Goal: Task Accomplishment & Management: Complete application form

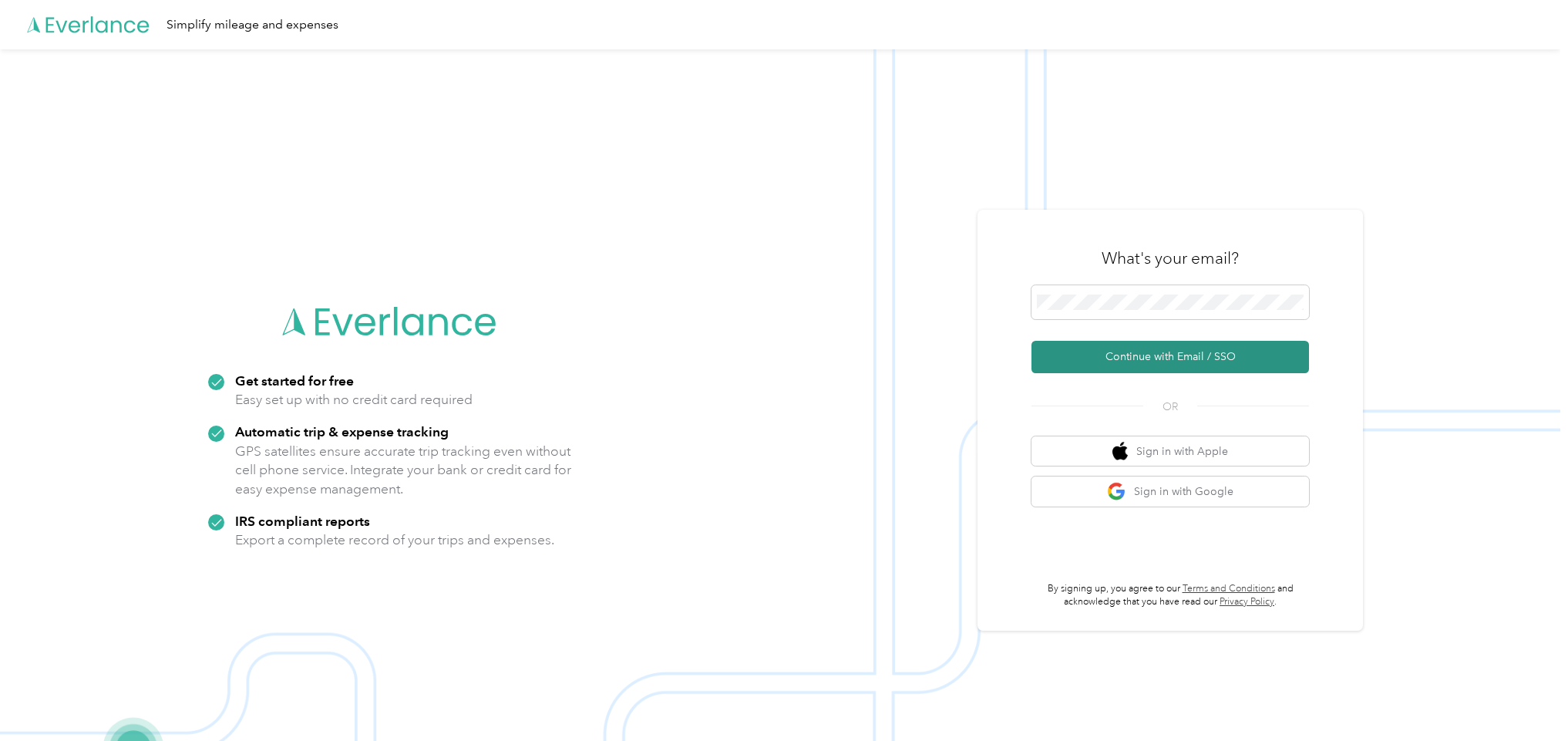
click at [1120, 353] on button "Continue with Email / SSO" at bounding box center [1169, 356] width 277 height 32
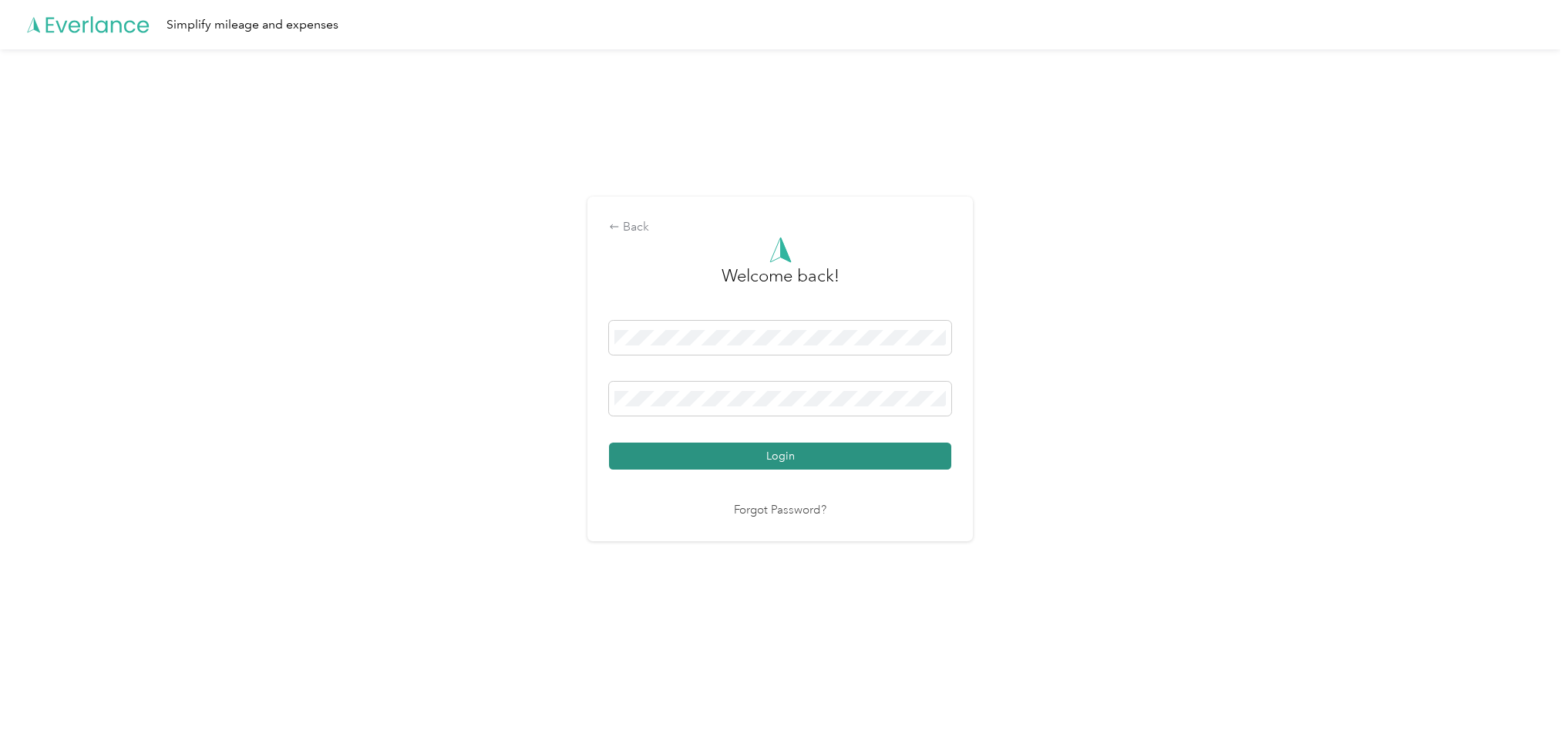
click at [798, 456] on button "Login" at bounding box center [780, 456] width 342 height 27
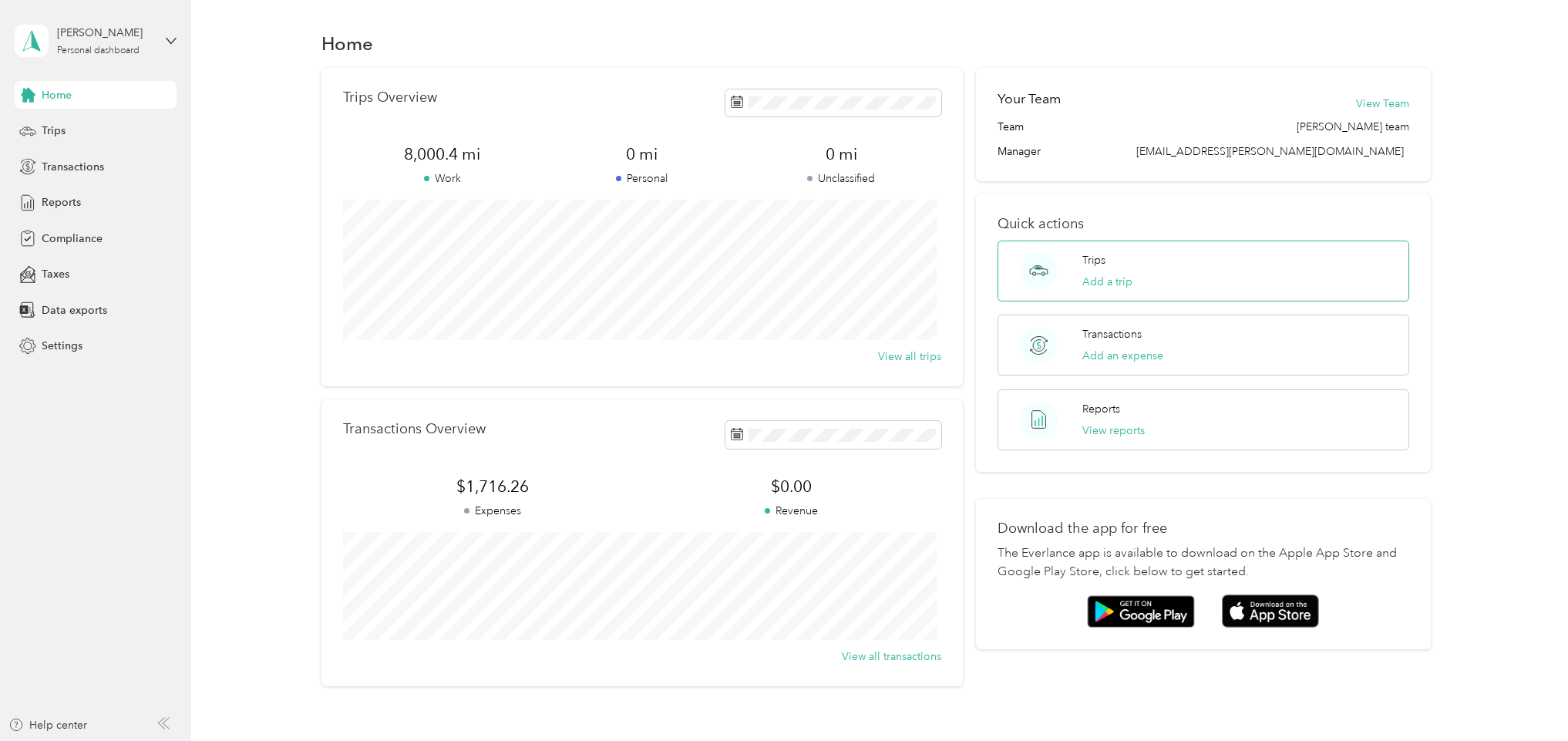
click at [1088, 264] on p "Trips" at bounding box center [1093, 260] width 24 height 16
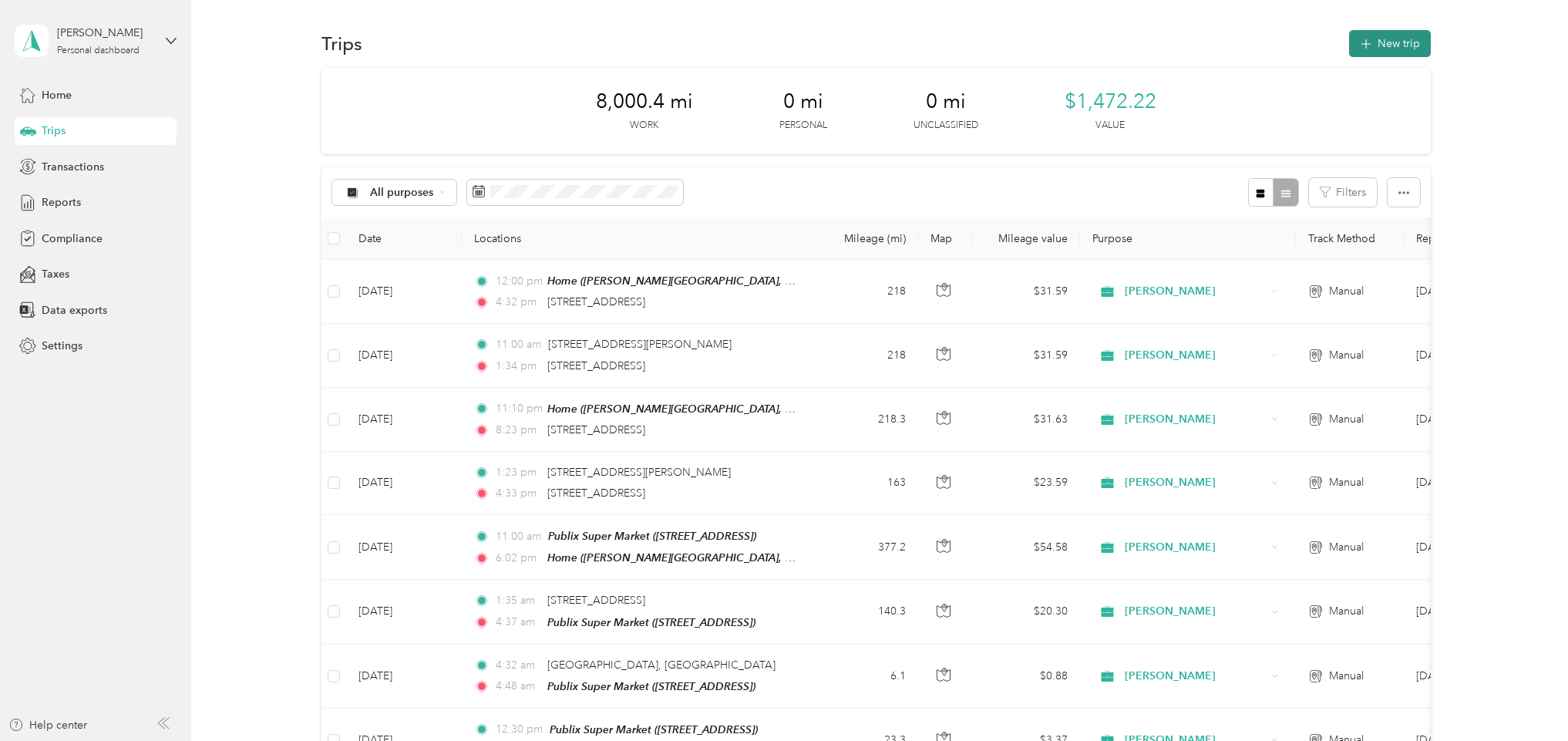
click at [1372, 40] on button "New trip" at bounding box center [1389, 43] width 82 height 27
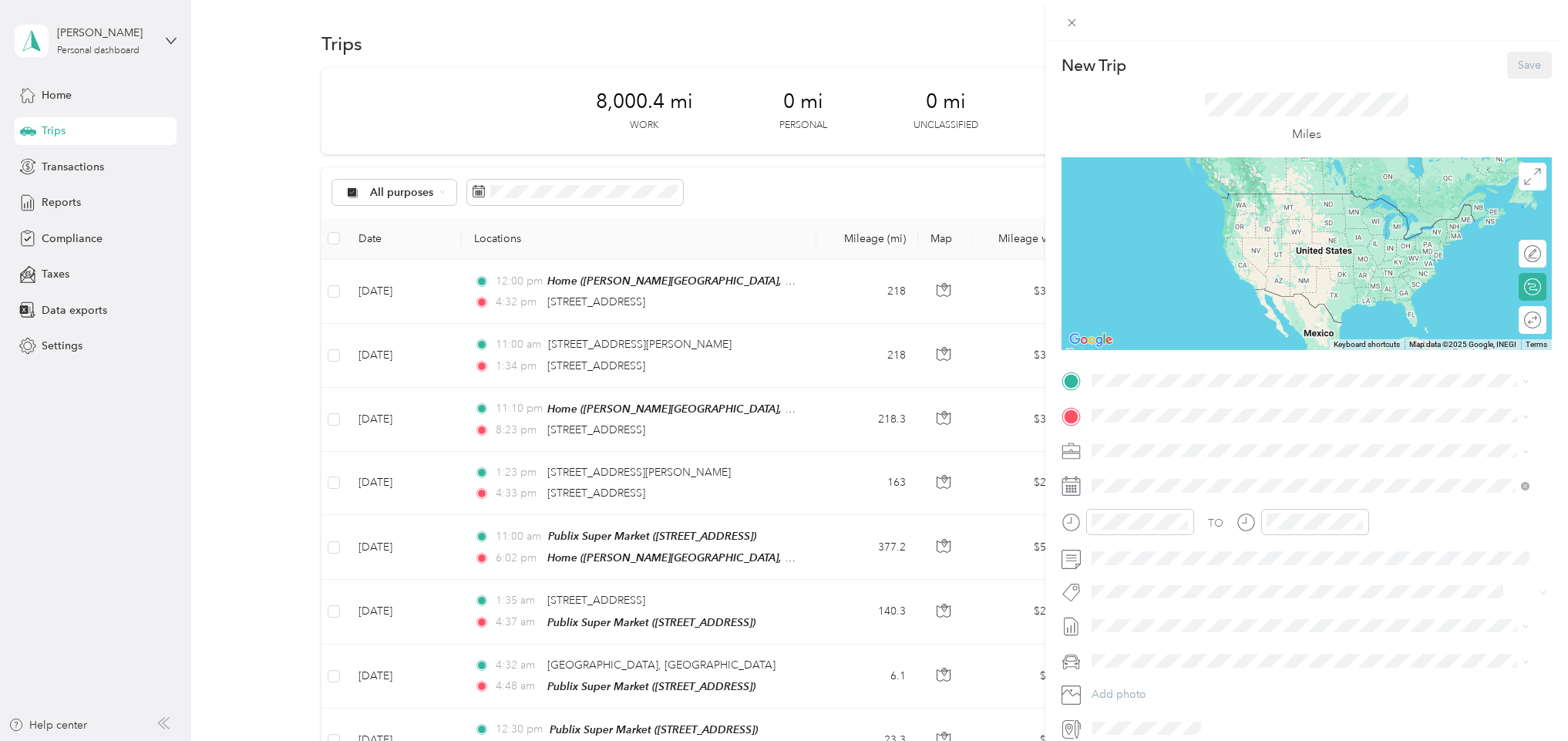
click at [1152, 475] on div "Home" at bounding box center [1240, 475] width 240 height 14
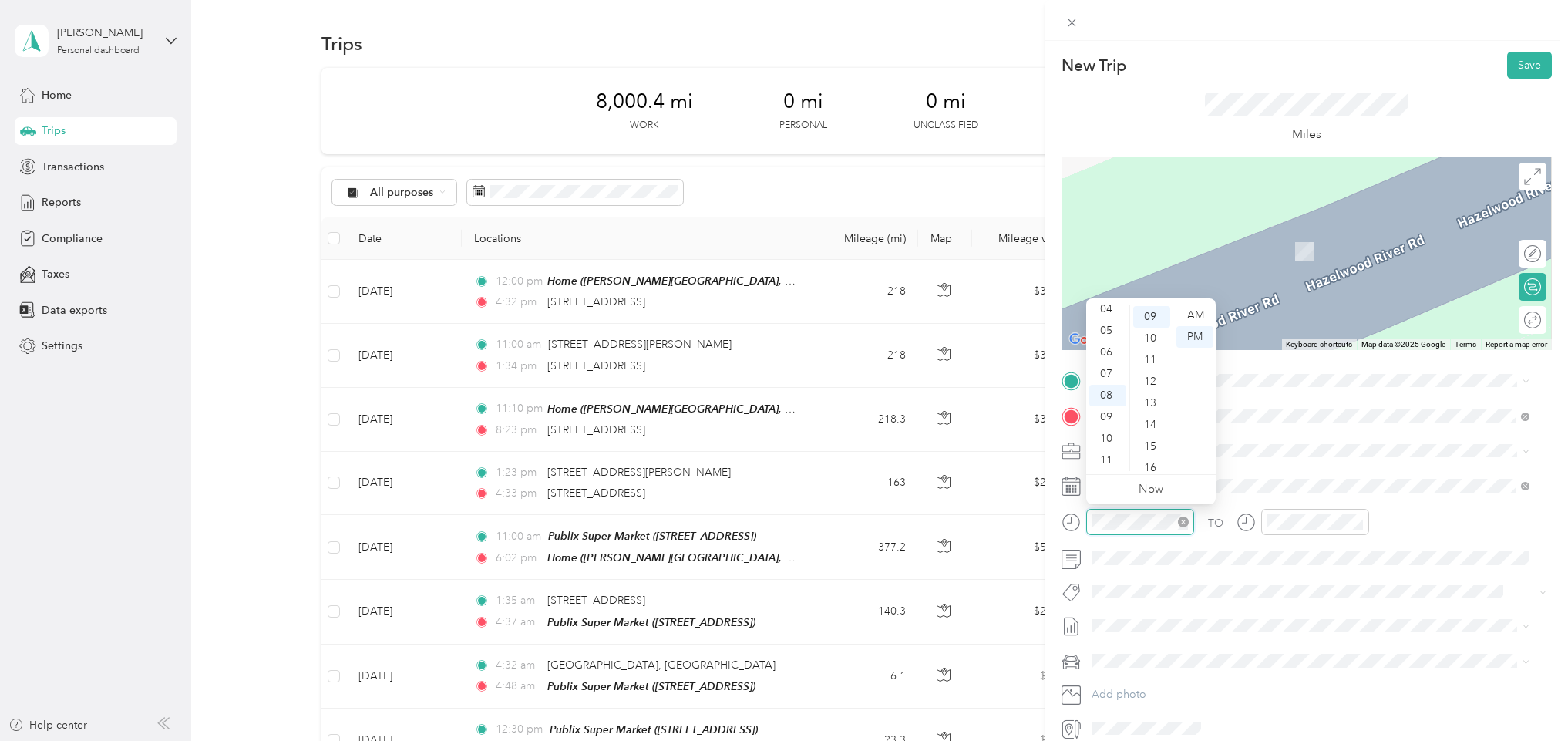
scroll to position [195, 0]
click at [1113, 437] on div "10" at bounding box center [1107, 438] width 37 height 22
click at [1154, 317] on div "00" at bounding box center [1151, 315] width 37 height 22
click at [1197, 312] on div "AM" at bounding box center [1194, 315] width 37 height 22
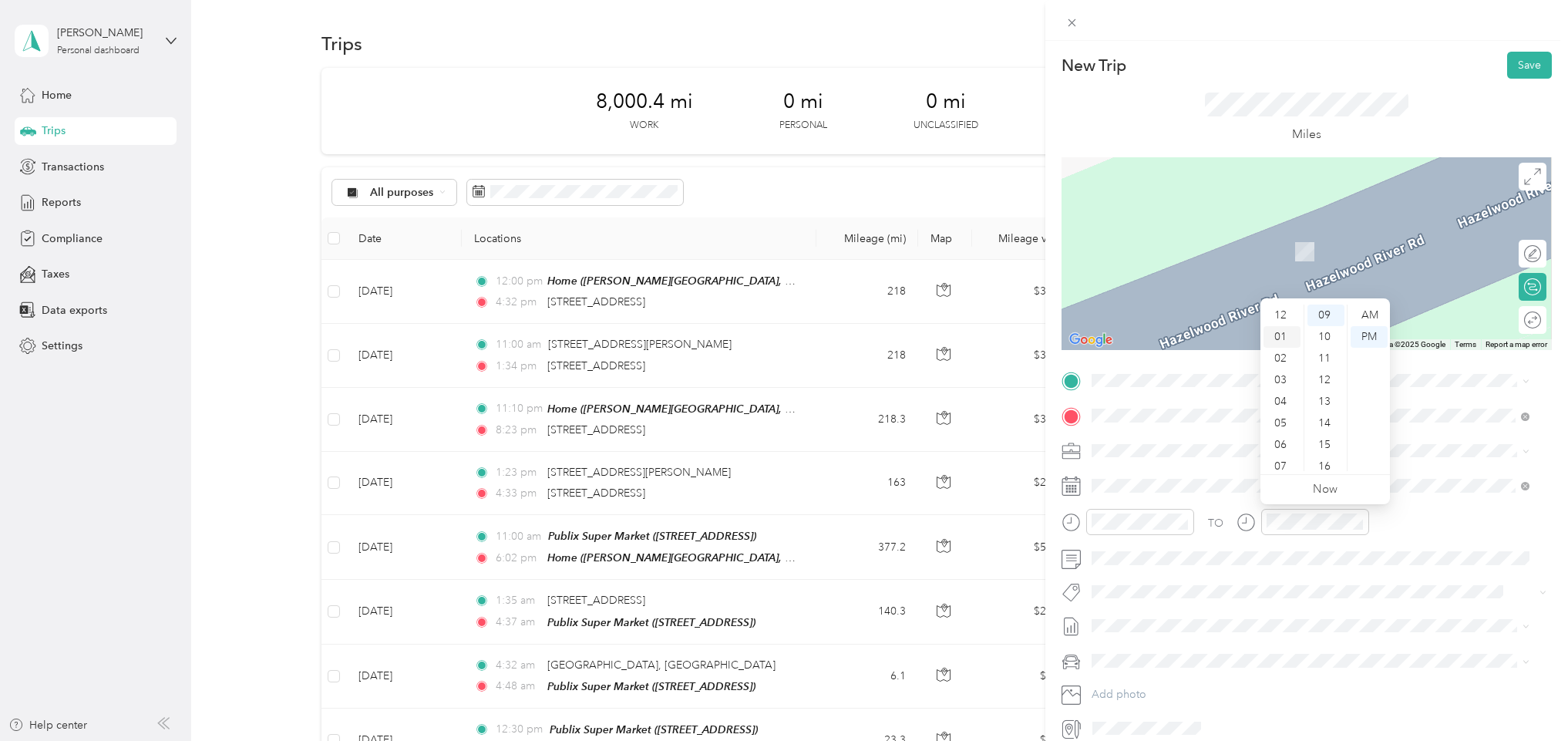
click at [1279, 336] on div "01" at bounding box center [1281, 337] width 37 height 22
click at [1323, 438] on div "19" at bounding box center [1325, 438] width 37 height 22
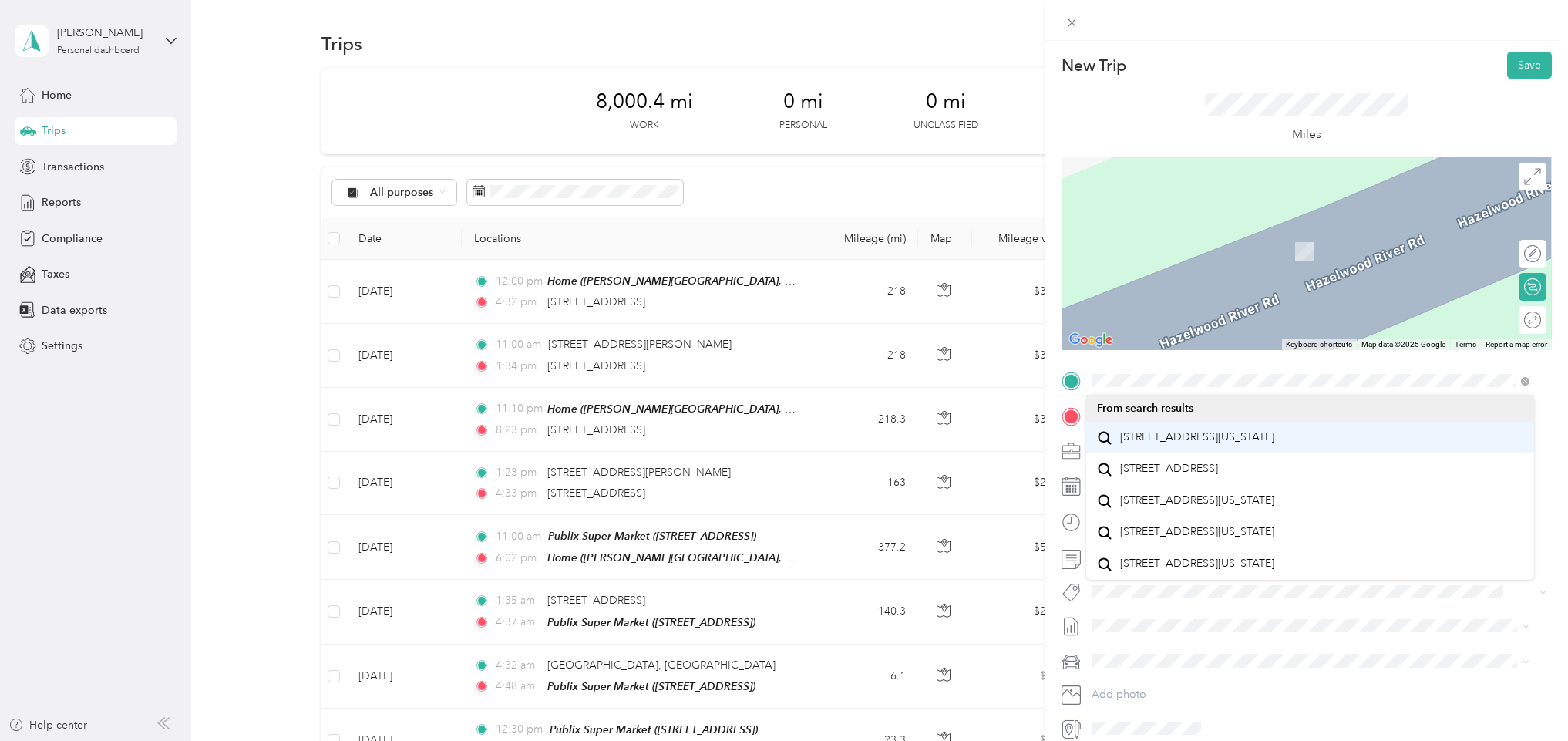
click at [1189, 444] on span "[STREET_ADDRESS][US_STATE]" at bounding box center [1198, 437] width 154 height 14
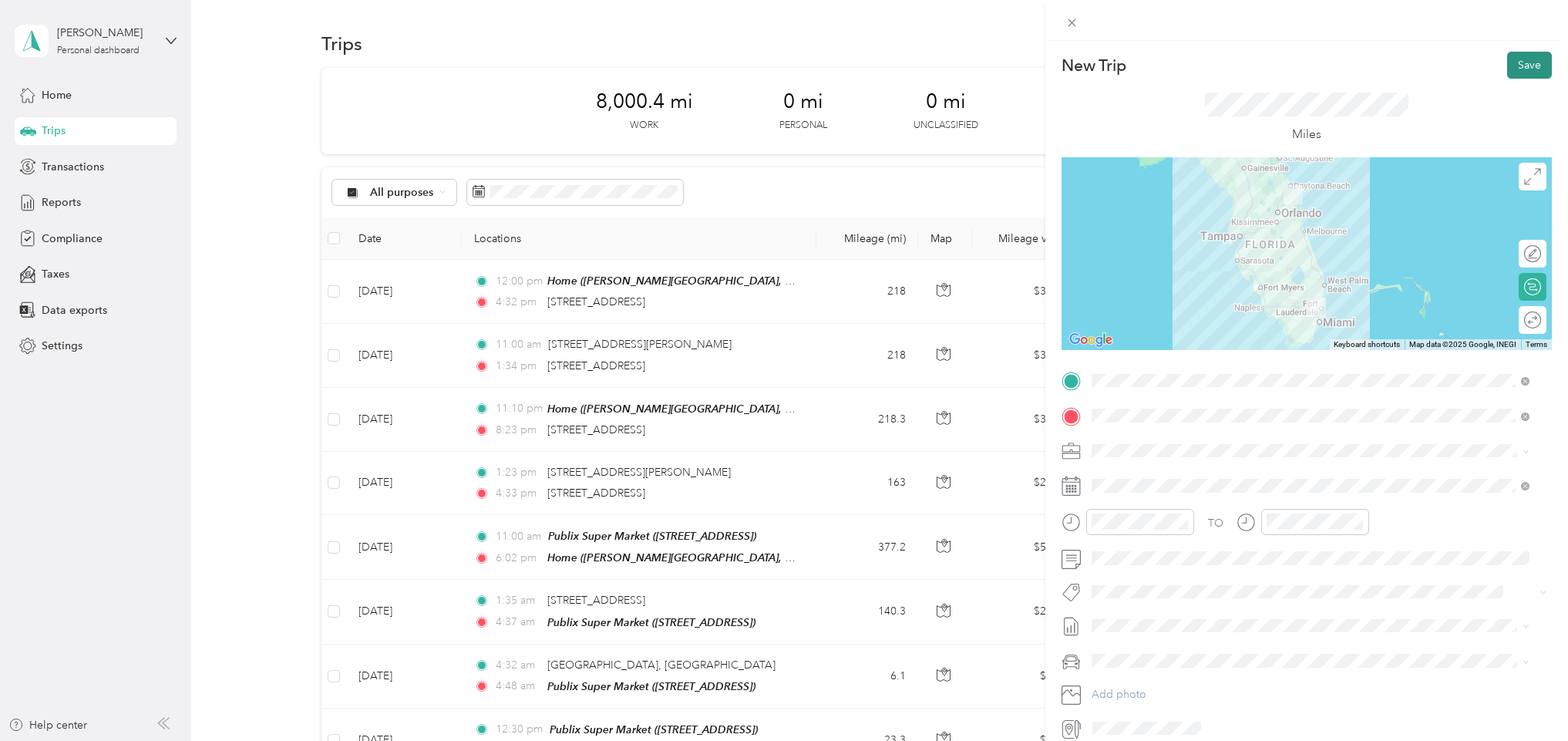
click at [1507, 66] on button "Save" at bounding box center [1529, 65] width 45 height 27
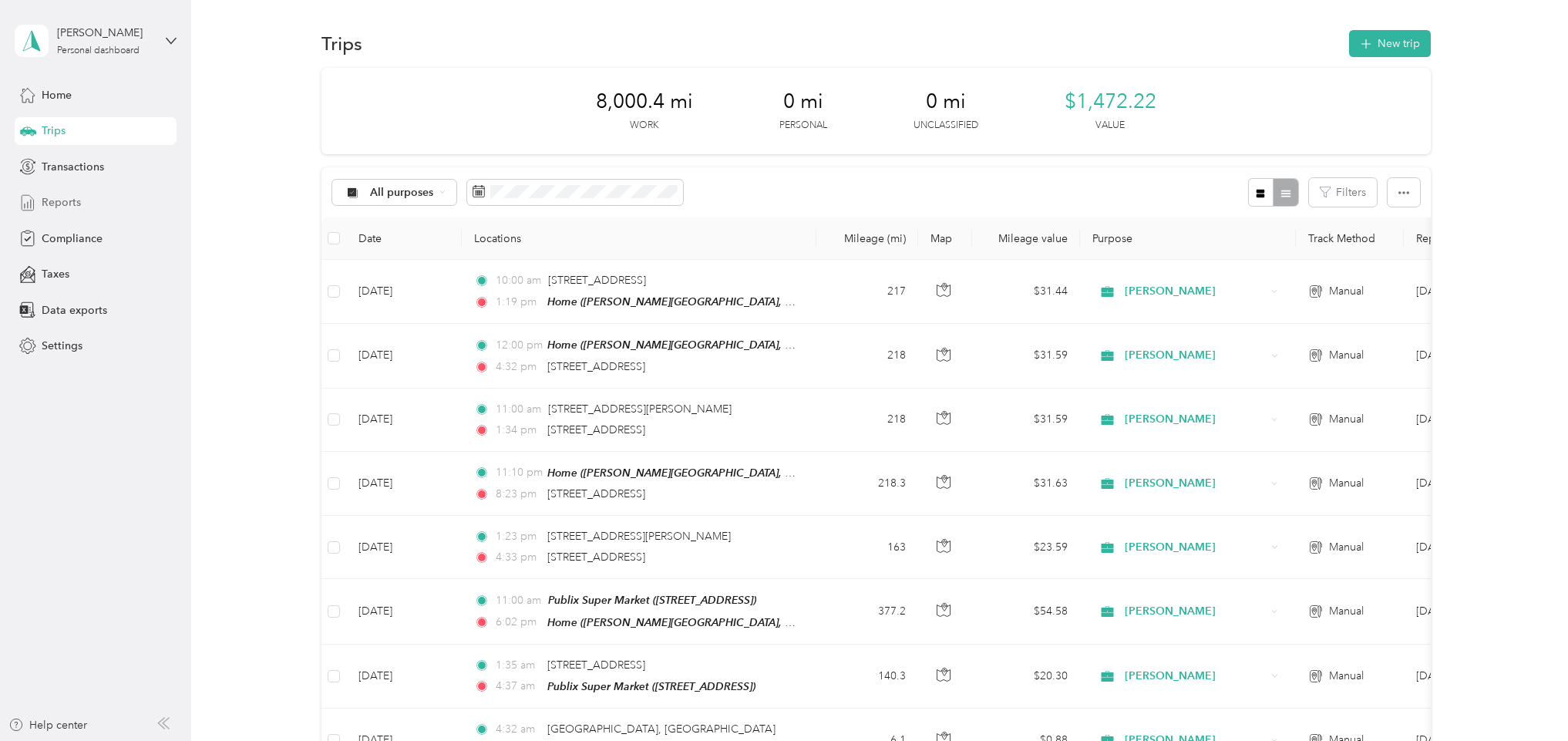
click at [61, 204] on span "Reports" at bounding box center [61, 202] width 39 height 16
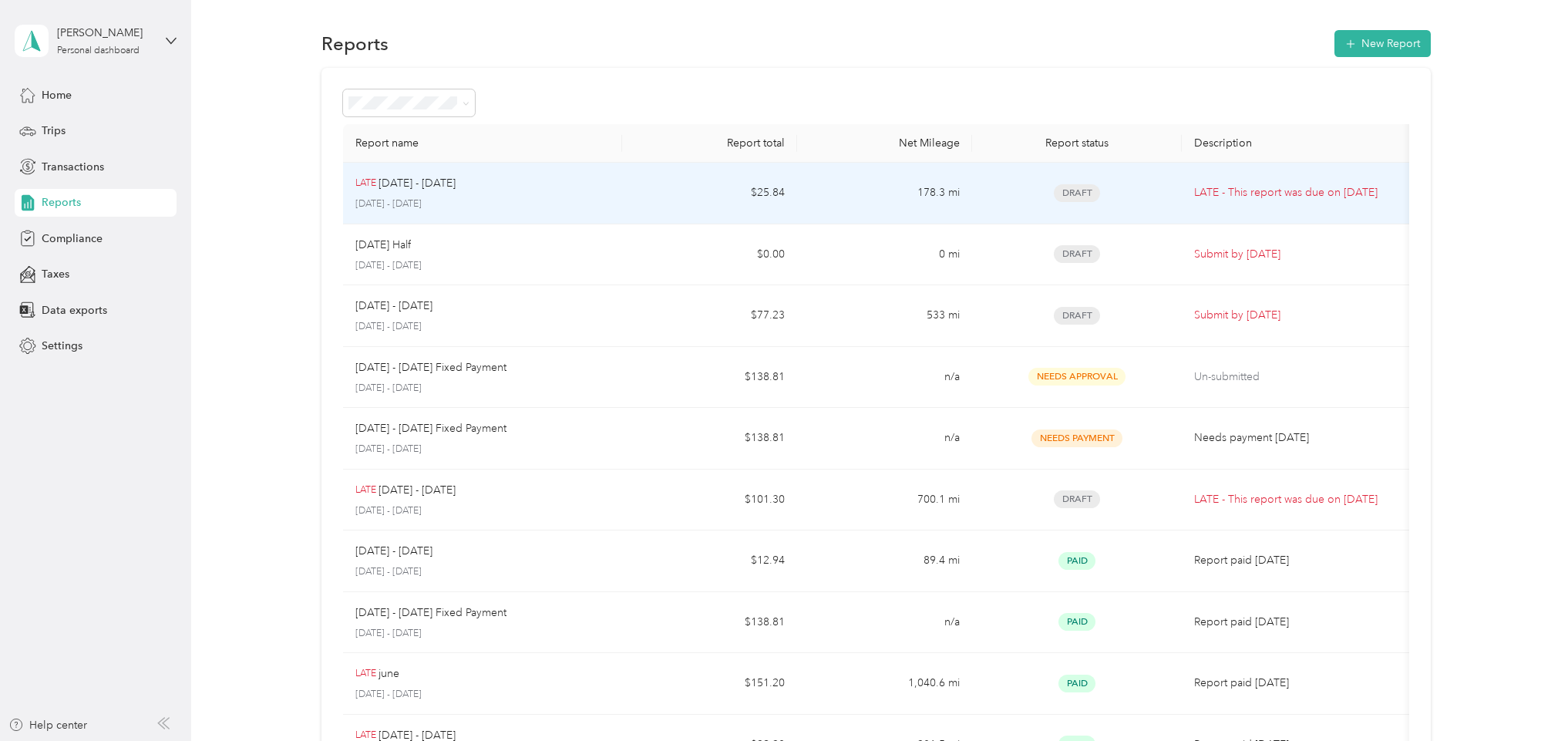
click at [1222, 187] on p "LATE - This report was due on [DATE]" at bounding box center [1297, 193] width 208 height 17
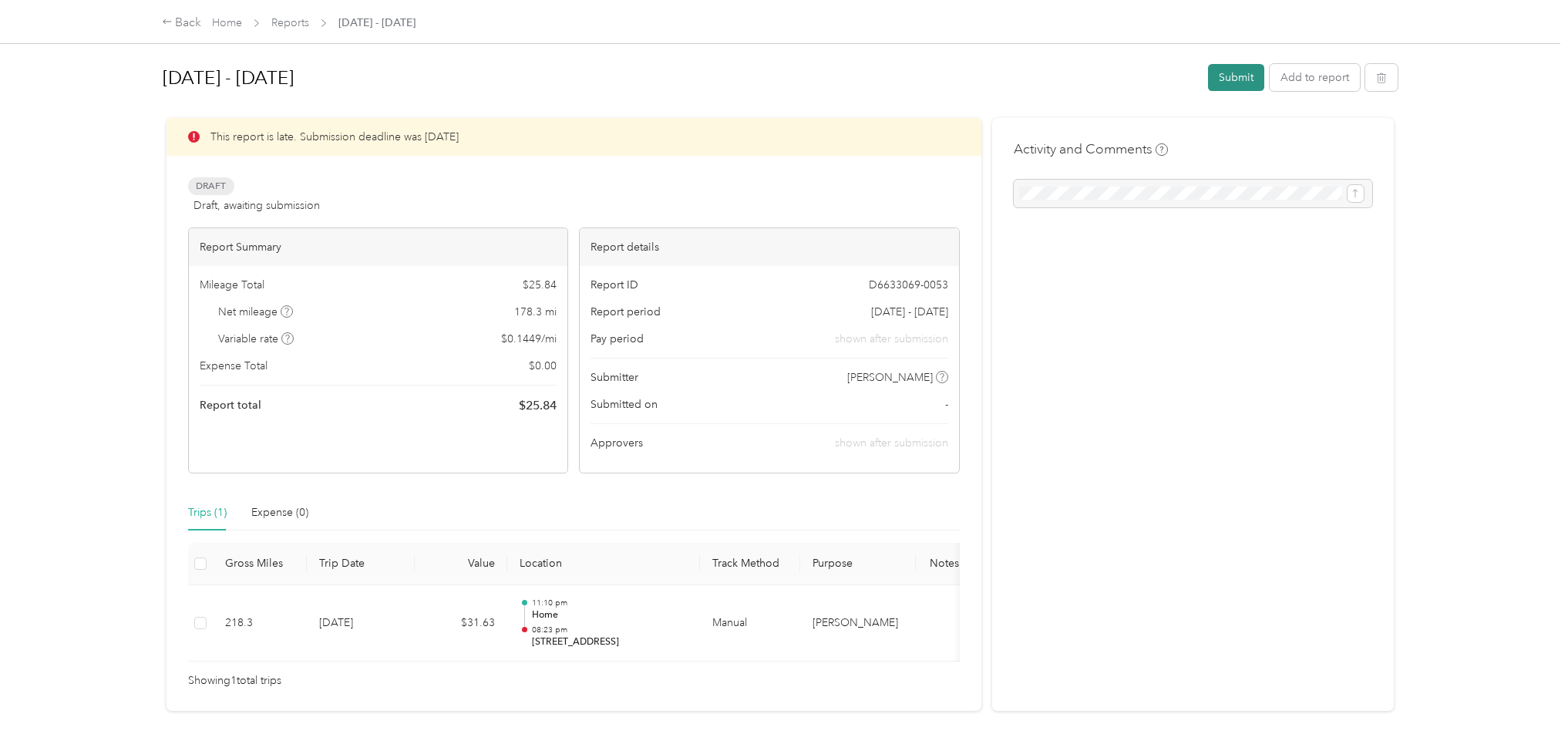
click at [1212, 71] on button "Submit" at bounding box center [1236, 77] width 56 height 27
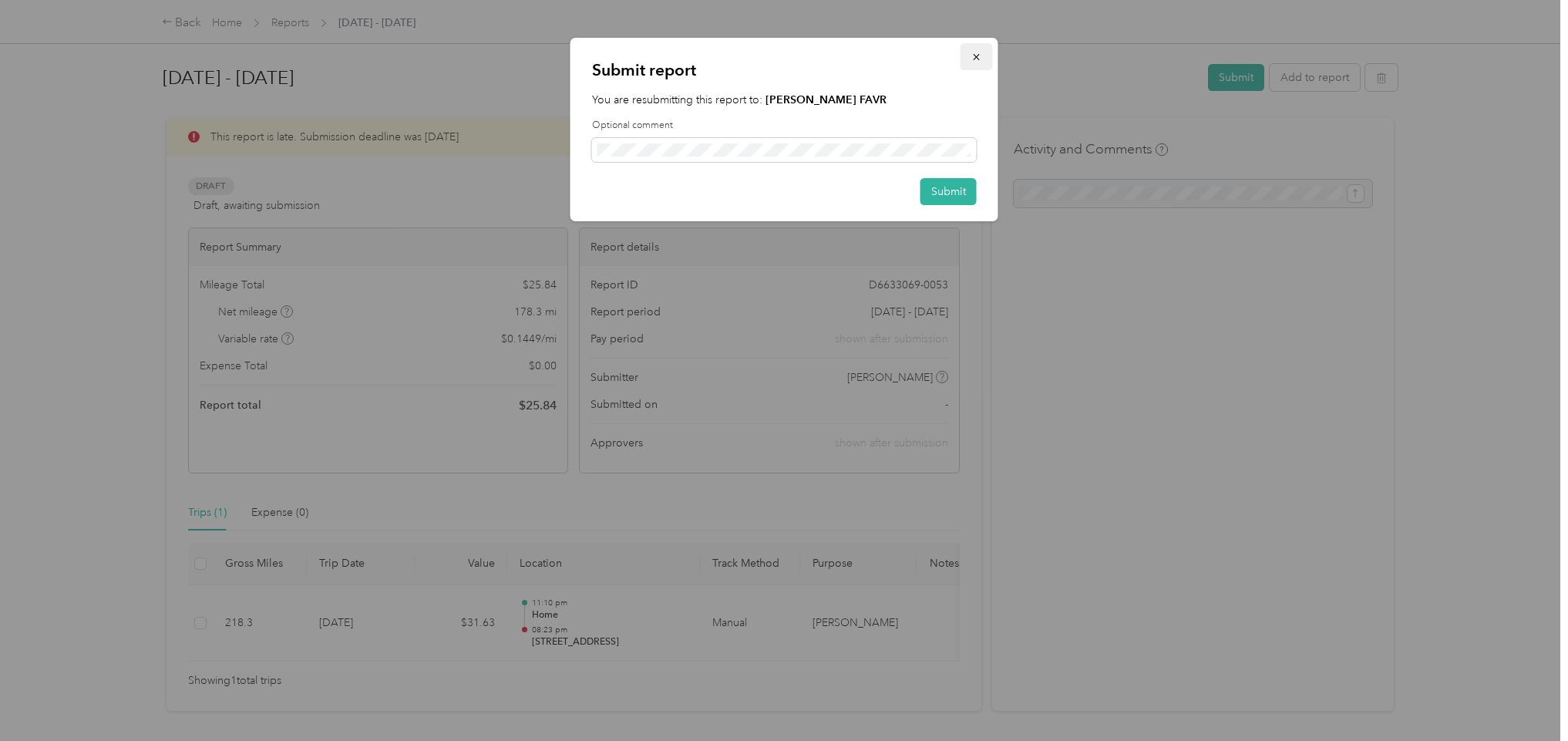
click at [980, 50] on span "button" at bounding box center [976, 56] width 10 height 13
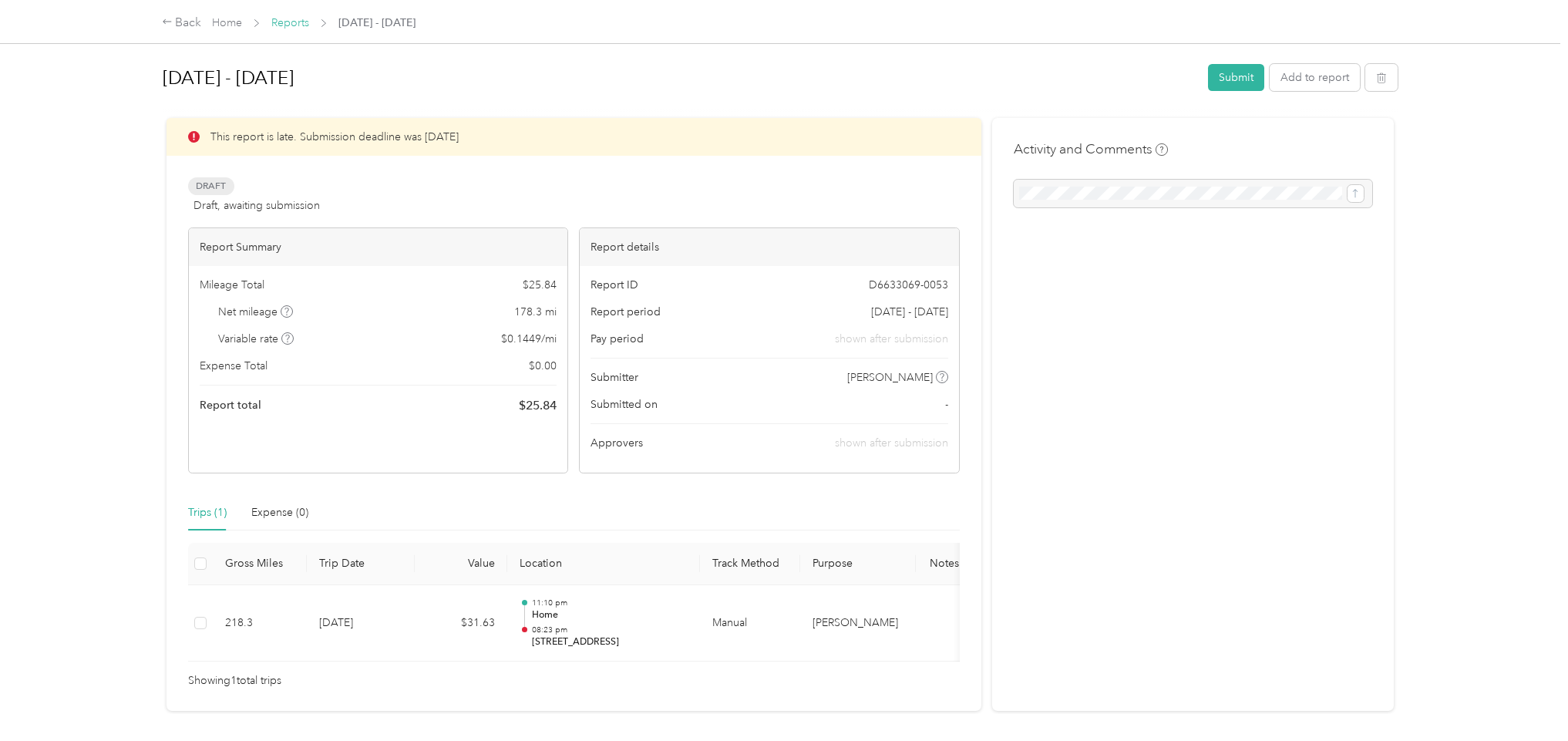
click at [290, 26] on link "Reports" at bounding box center [290, 23] width 38 height 13
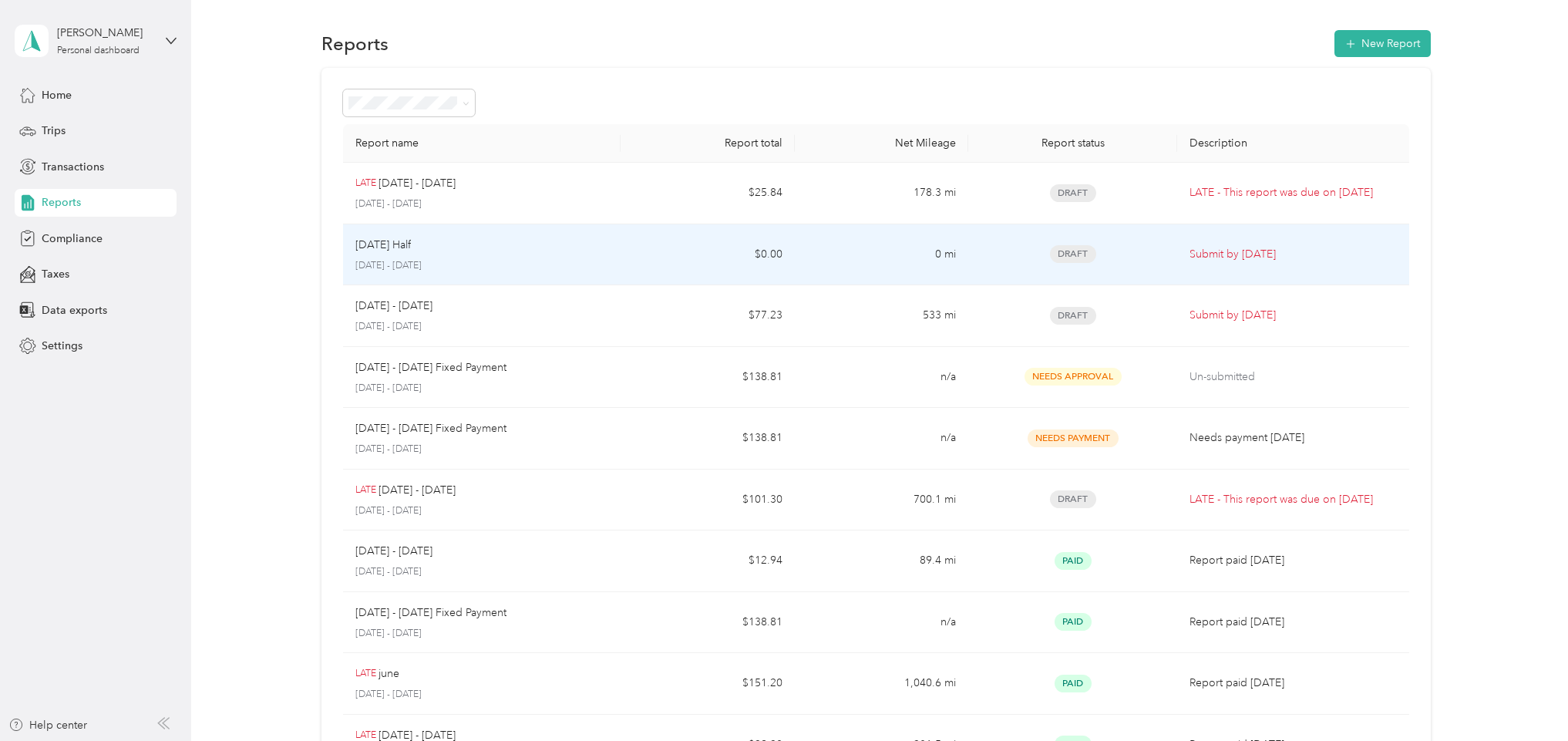
click at [1212, 252] on p "Submit by [DATE]" at bounding box center [1293, 255] width 208 height 17
click at [463, 255] on div "[DATE] Half [DATE] - [DATE]" at bounding box center [482, 255] width 254 height 37
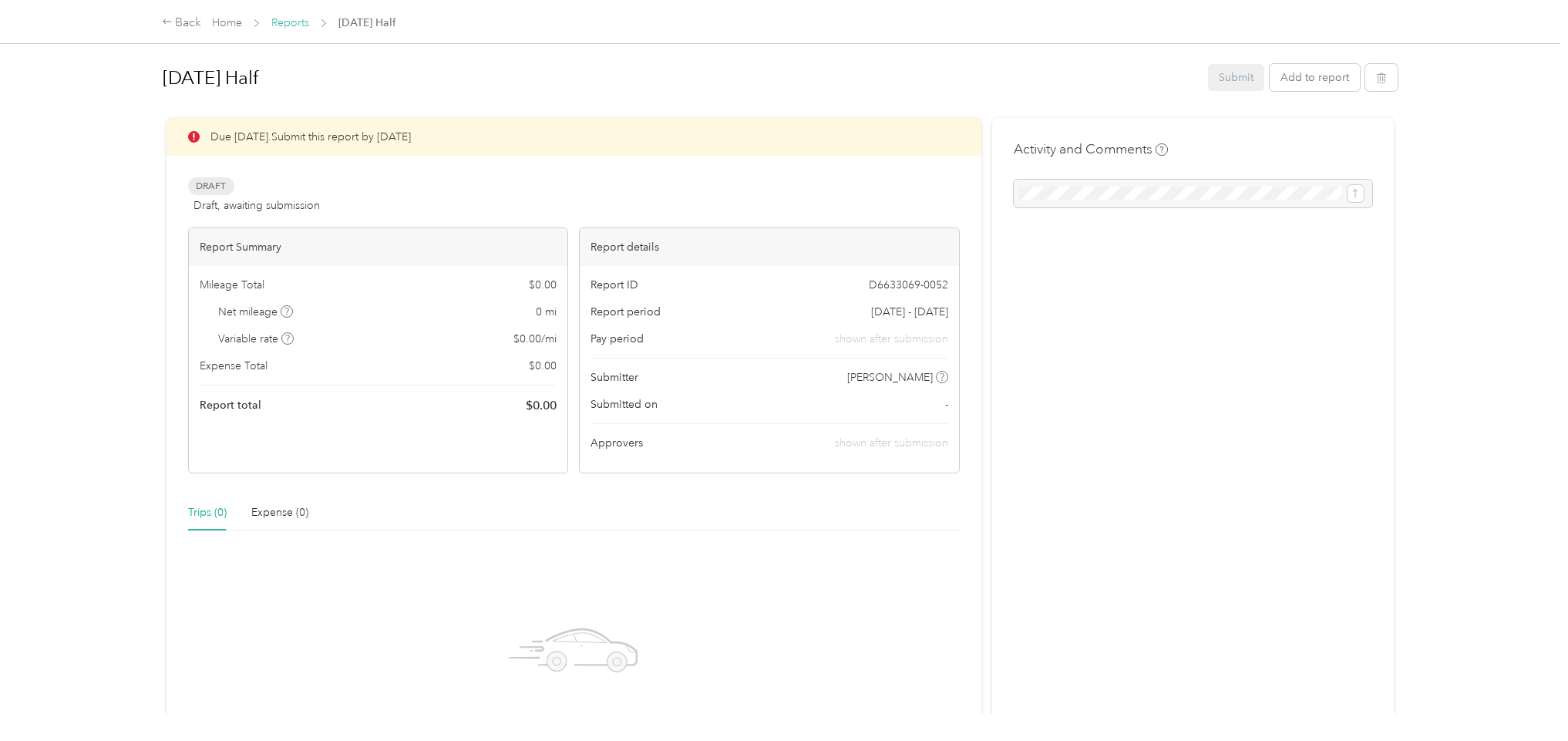
click at [288, 24] on link "Reports" at bounding box center [290, 23] width 38 height 13
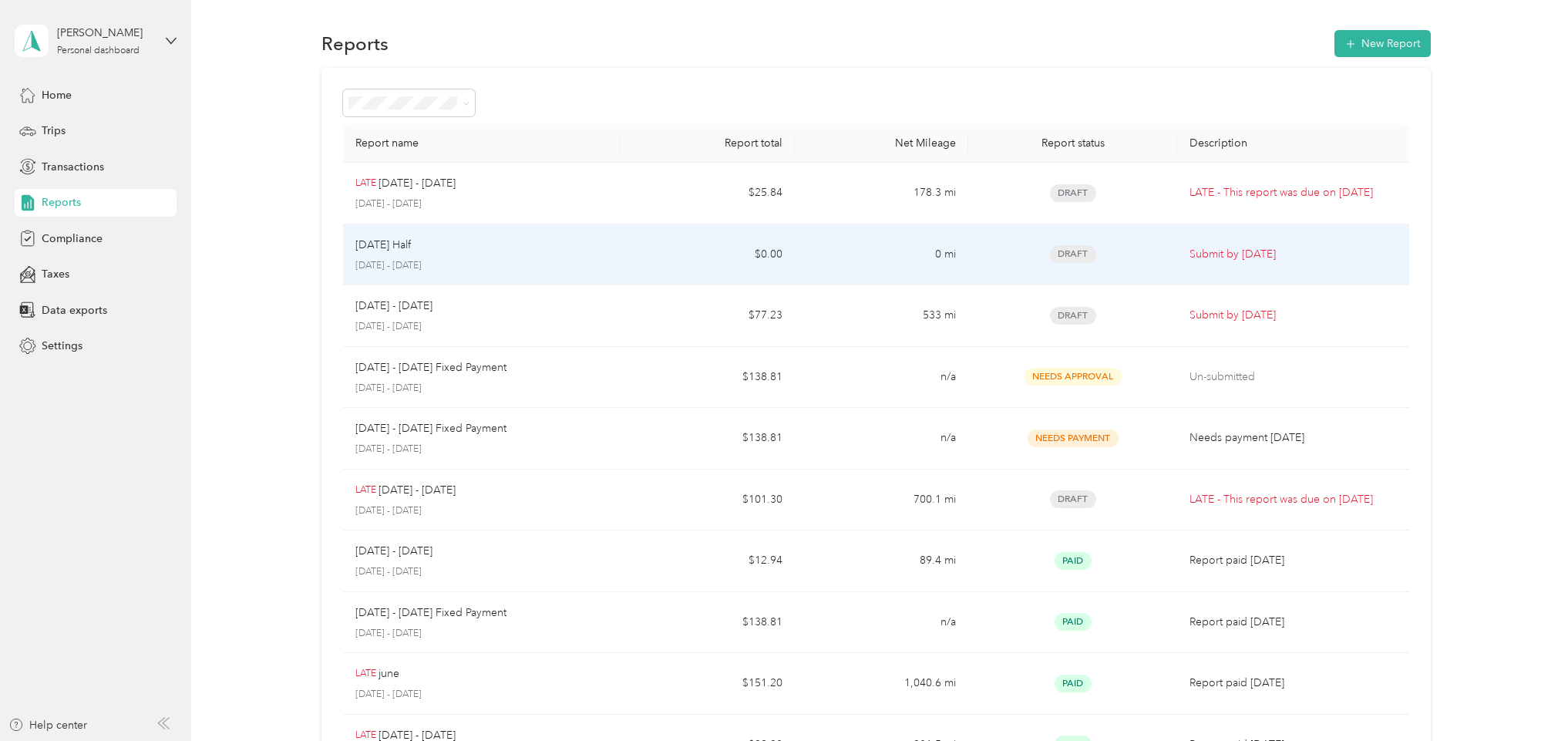
click at [400, 242] on p "[DATE] Half" at bounding box center [383, 245] width 55 height 17
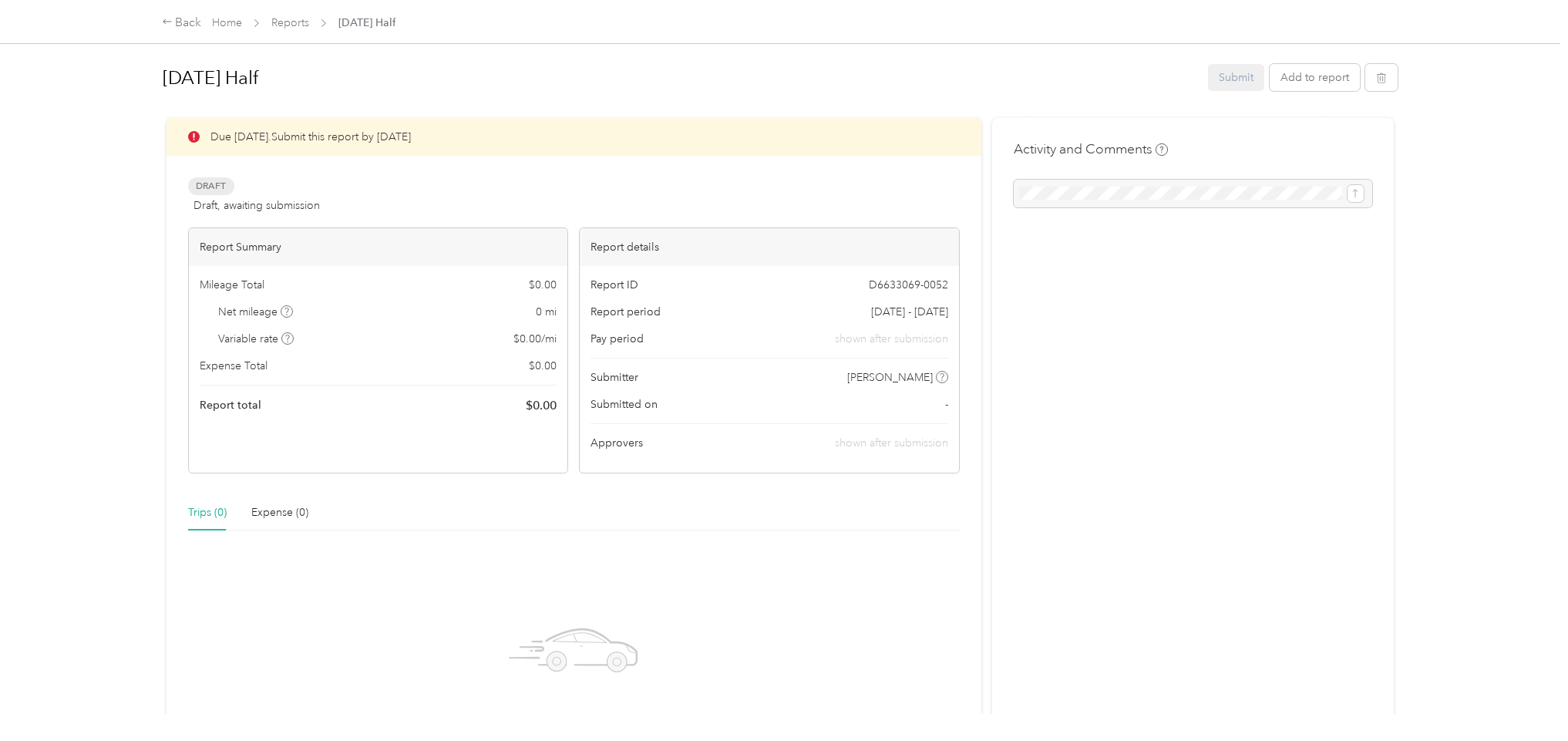
click at [400, 242] on div "Report Summary" at bounding box center [378, 247] width 379 height 38
click at [181, 126] on div "Rename" at bounding box center [193, 122] width 61 height 38
click at [188, 122] on div "Rename" at bounding box center [193, 122] width 61 height 38
click at [259, 75] on h1 "[DATE] Half" at bounding box center [680, 77] width 1035 height 37
click at [1288, 76] on button "Add to report" at bounding box center [1315, 77] width 90 height 27
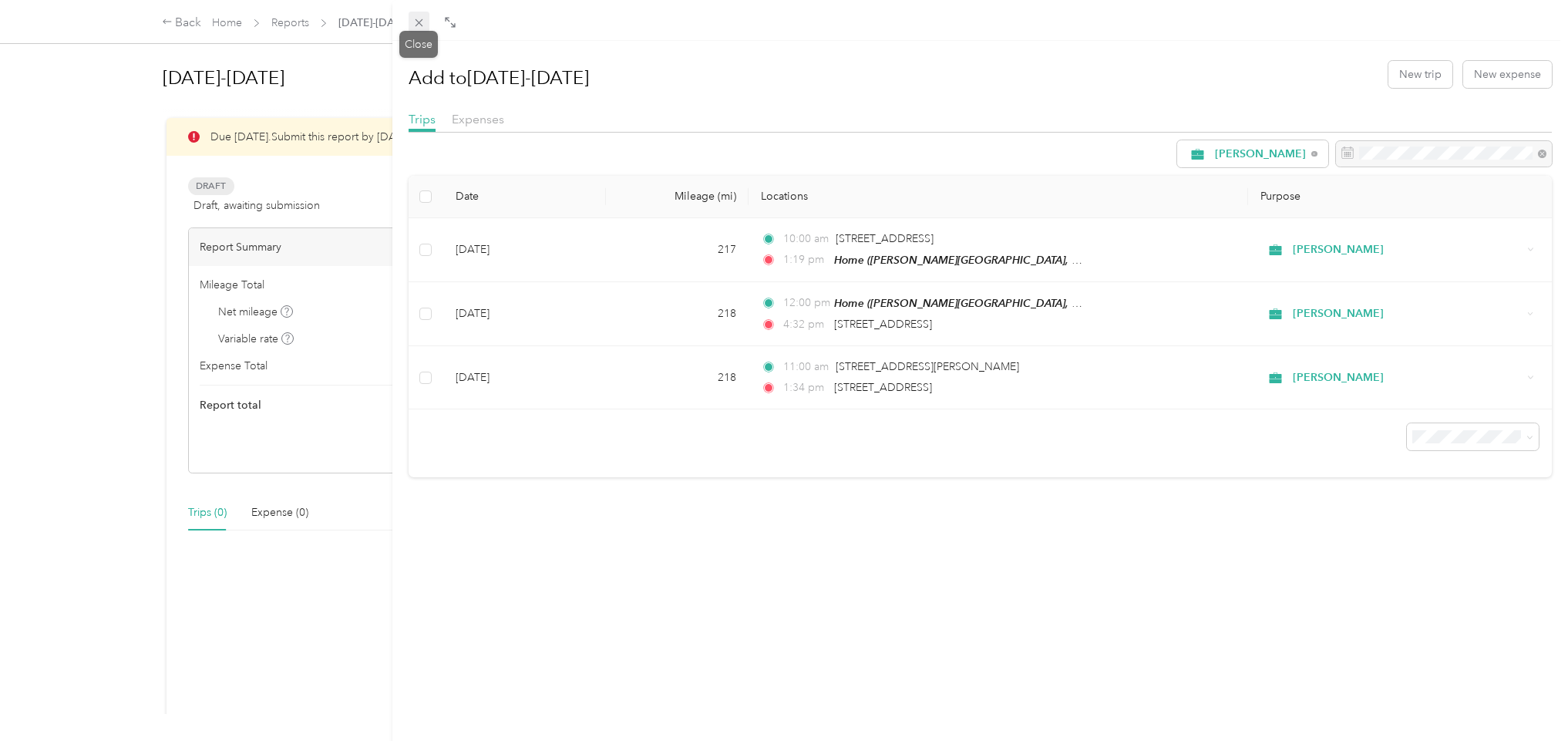
click at [423, 20] on icon at bounding box center [419, 23] width 13 height 13
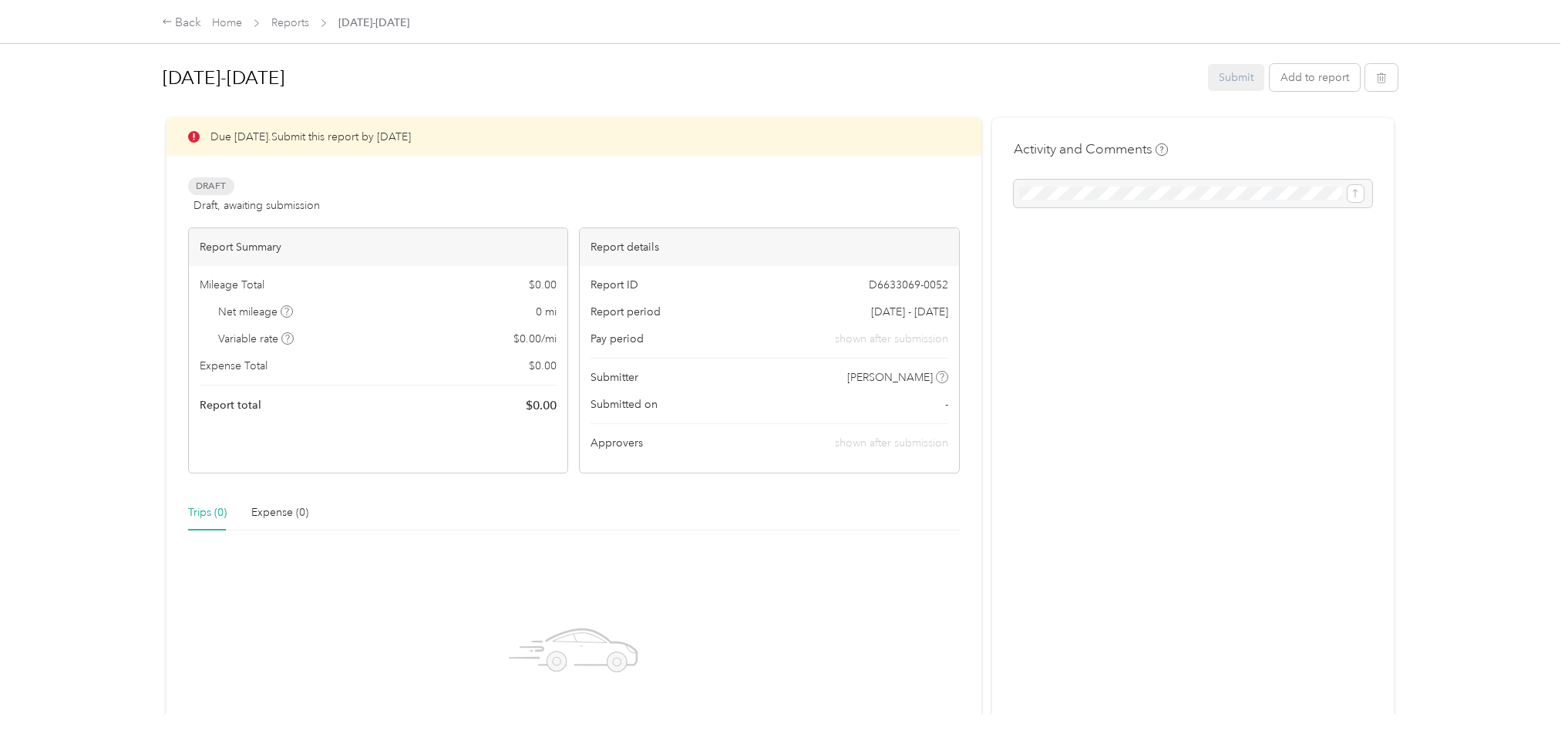
click at [895, 308] on span "[DATE] - [DATE]" at bounding box center [910, 311] width 77 height 16
click at [285, 28] on link "Reports" at bounding box center [290, 23] width 38 height 13
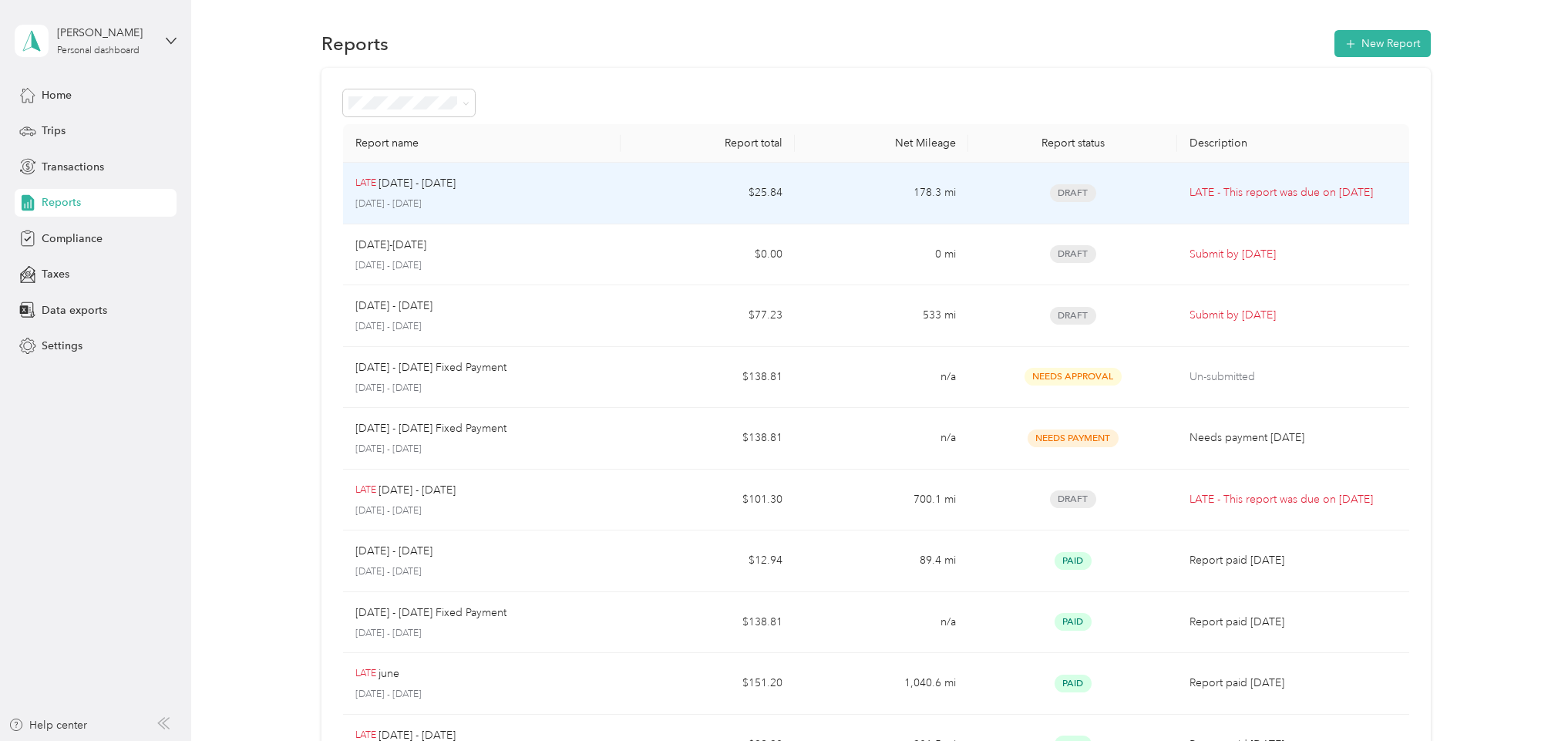
click at [1074, 187] on span "Draft" at bounding box center [1073, 193] width 46 height 18
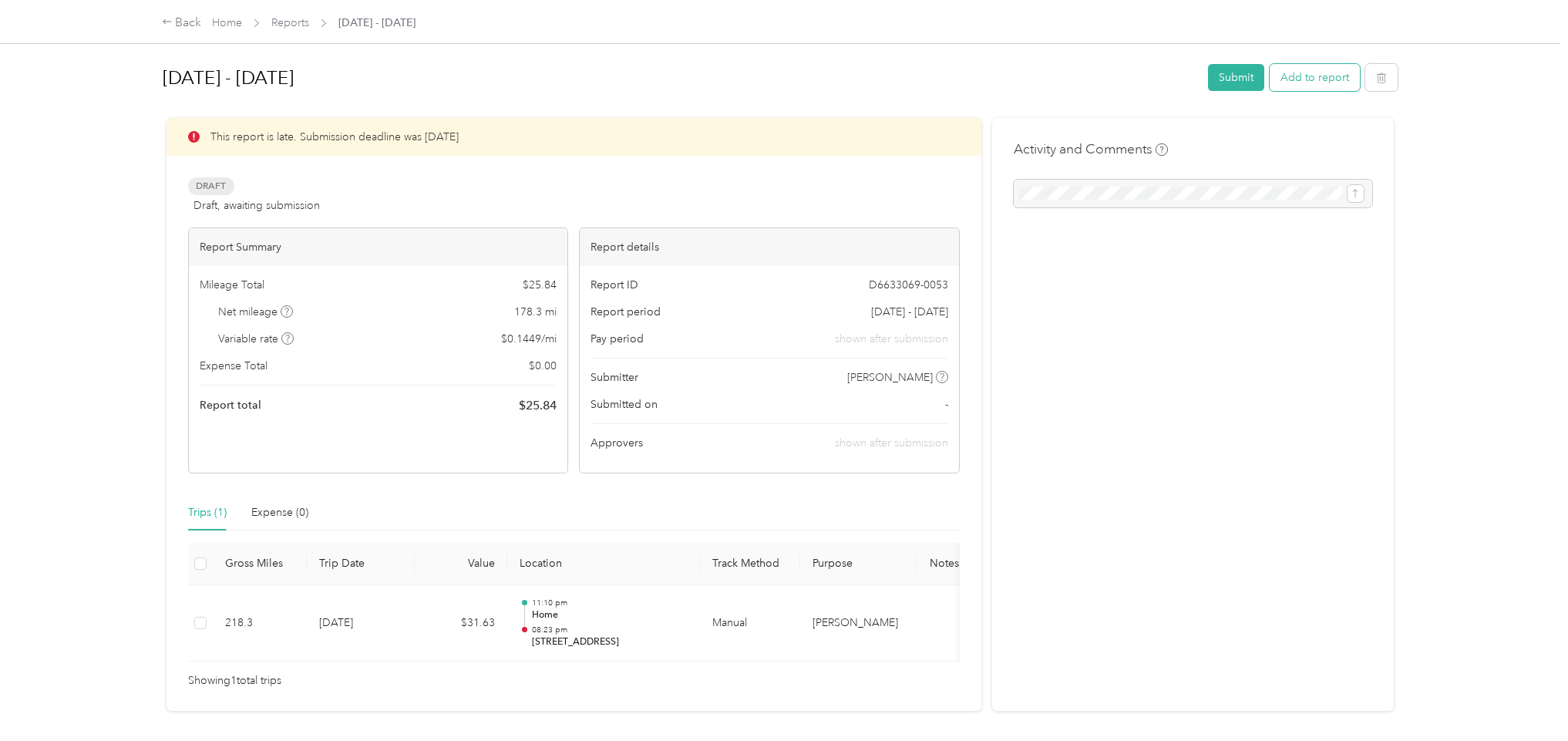
click at [1298, 77] on button "Add to report" at bounding box center [1315, 77] width 90 height 27
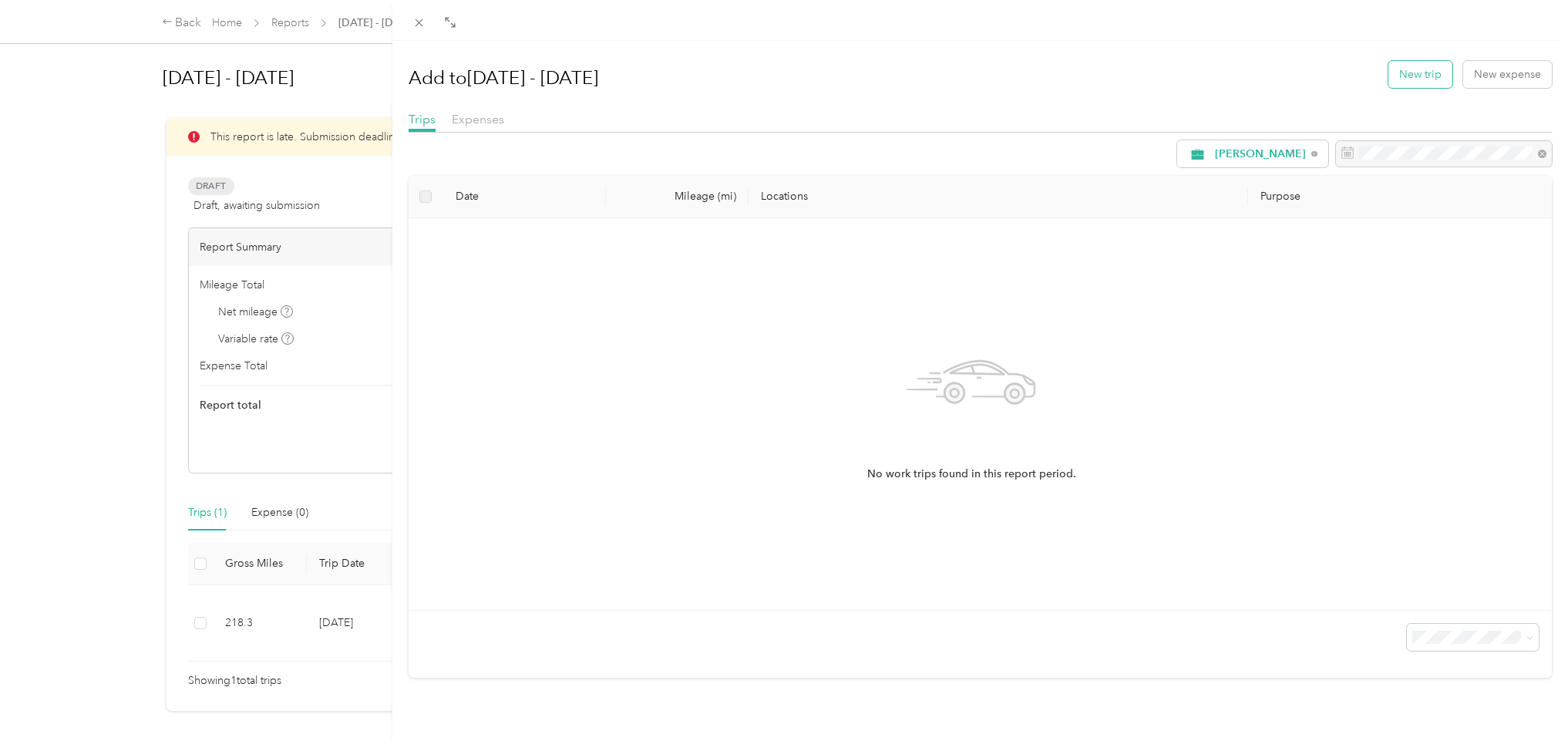
click at [1403, 68] on button "New trip" at bounding box center [1420, 74] width 64 height 27
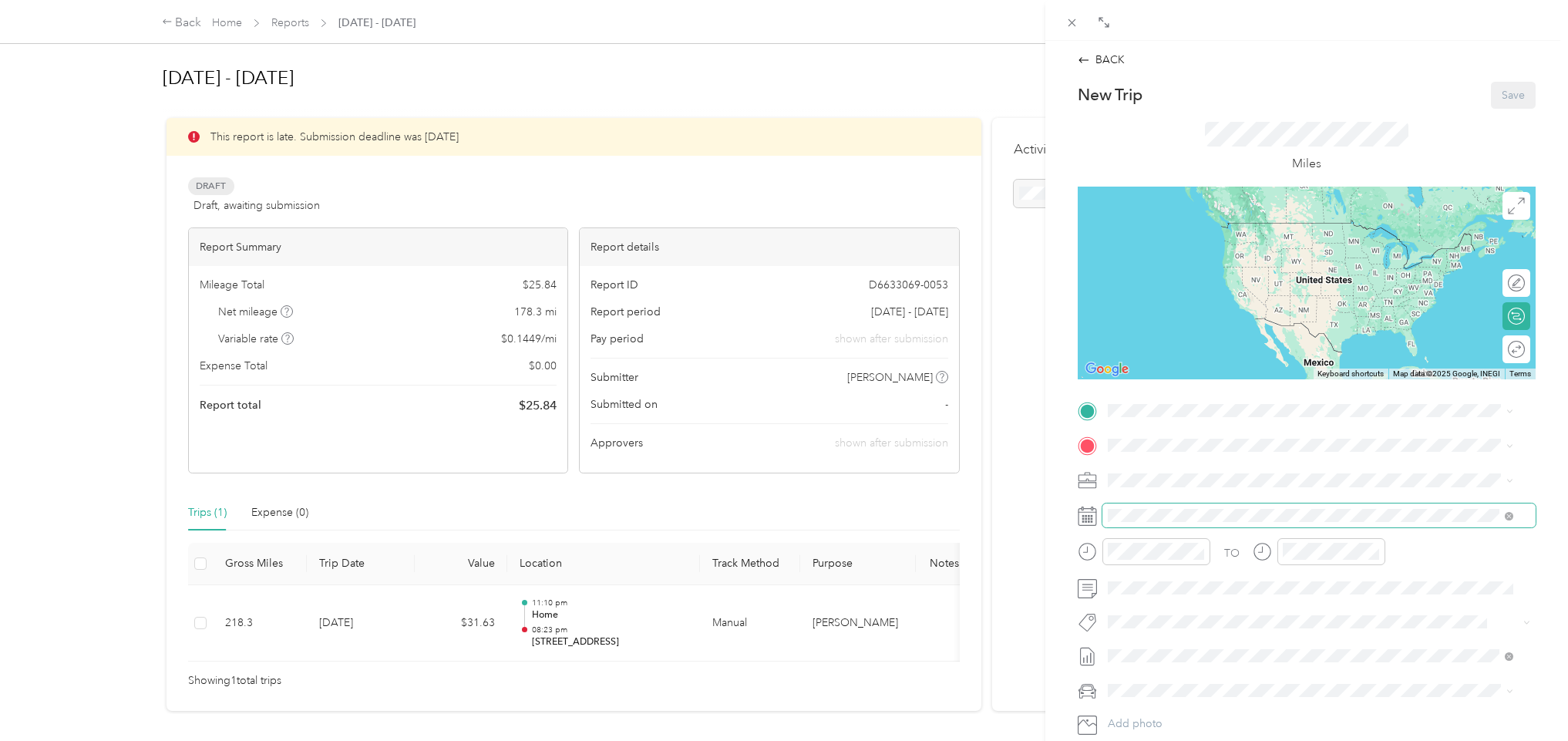
click at [1161, 507] on span at bounding box center [1319, 514] width 433 height 24
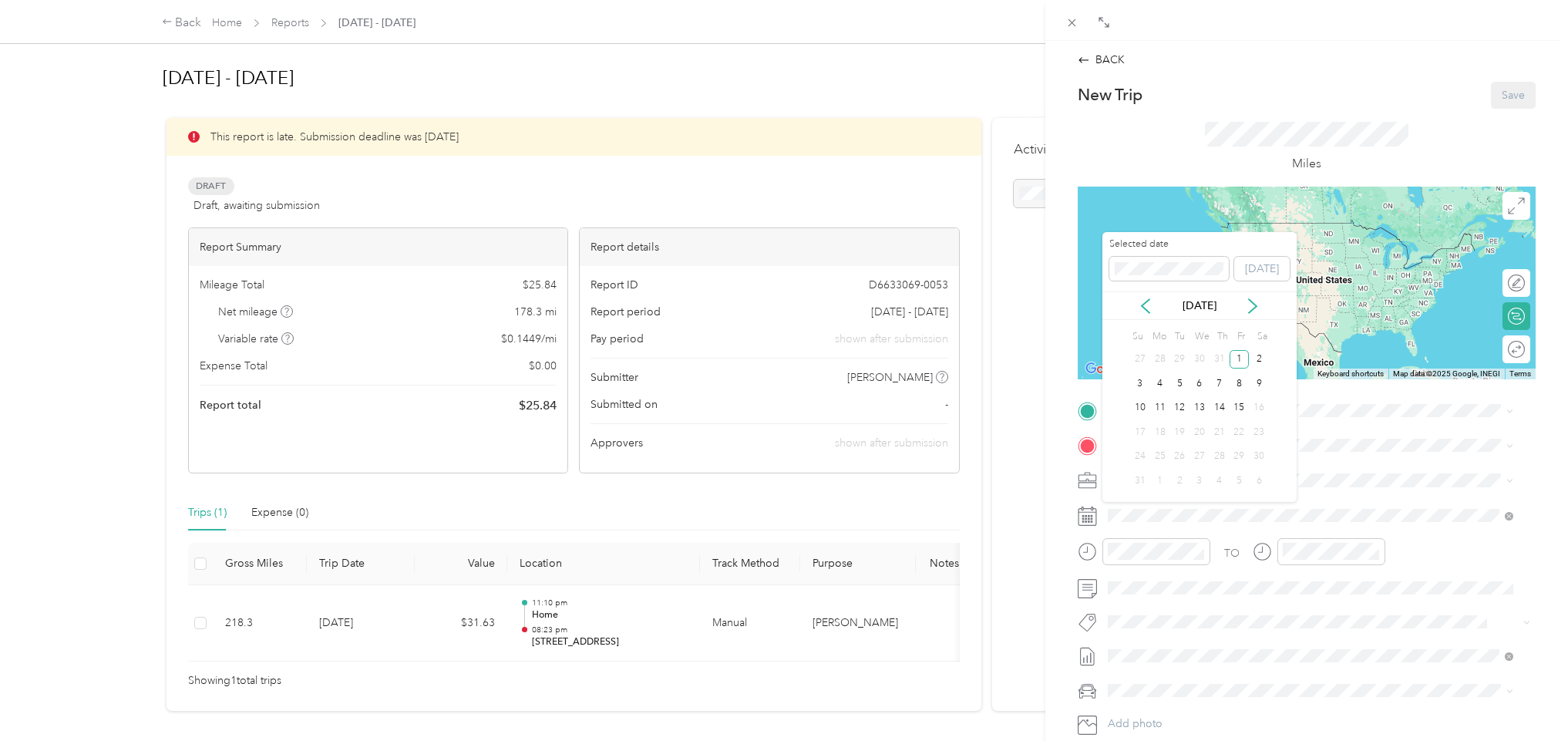
click at [1253, 456] on div "30" at bounding box center [1258, 457] width 20 height 20
click at [1261, 456] on div "30" at bounding box center [1258, 457] width 20 height 20
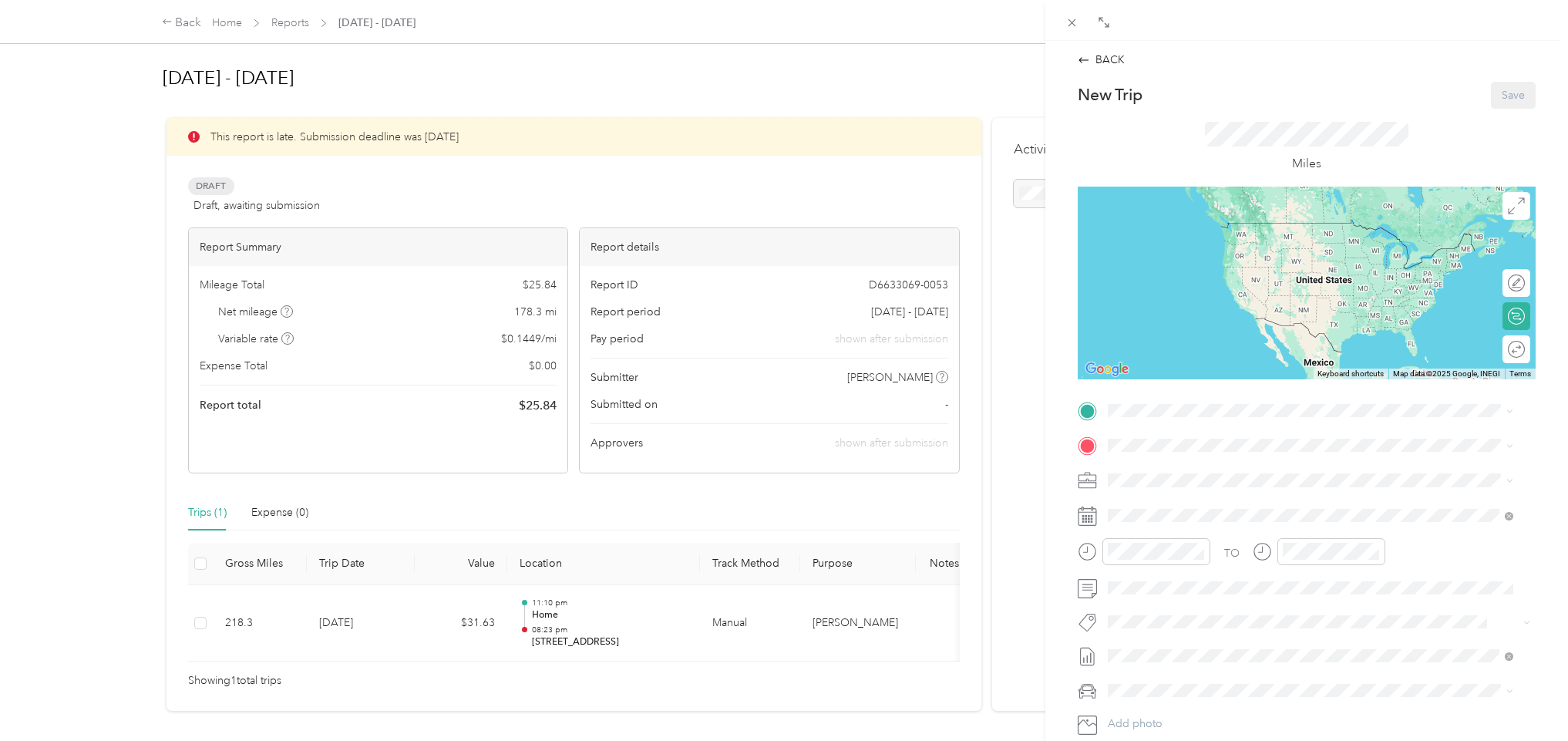
click at [1085, 518] on icon at bounding box center [1087, 516] width 20 height 20
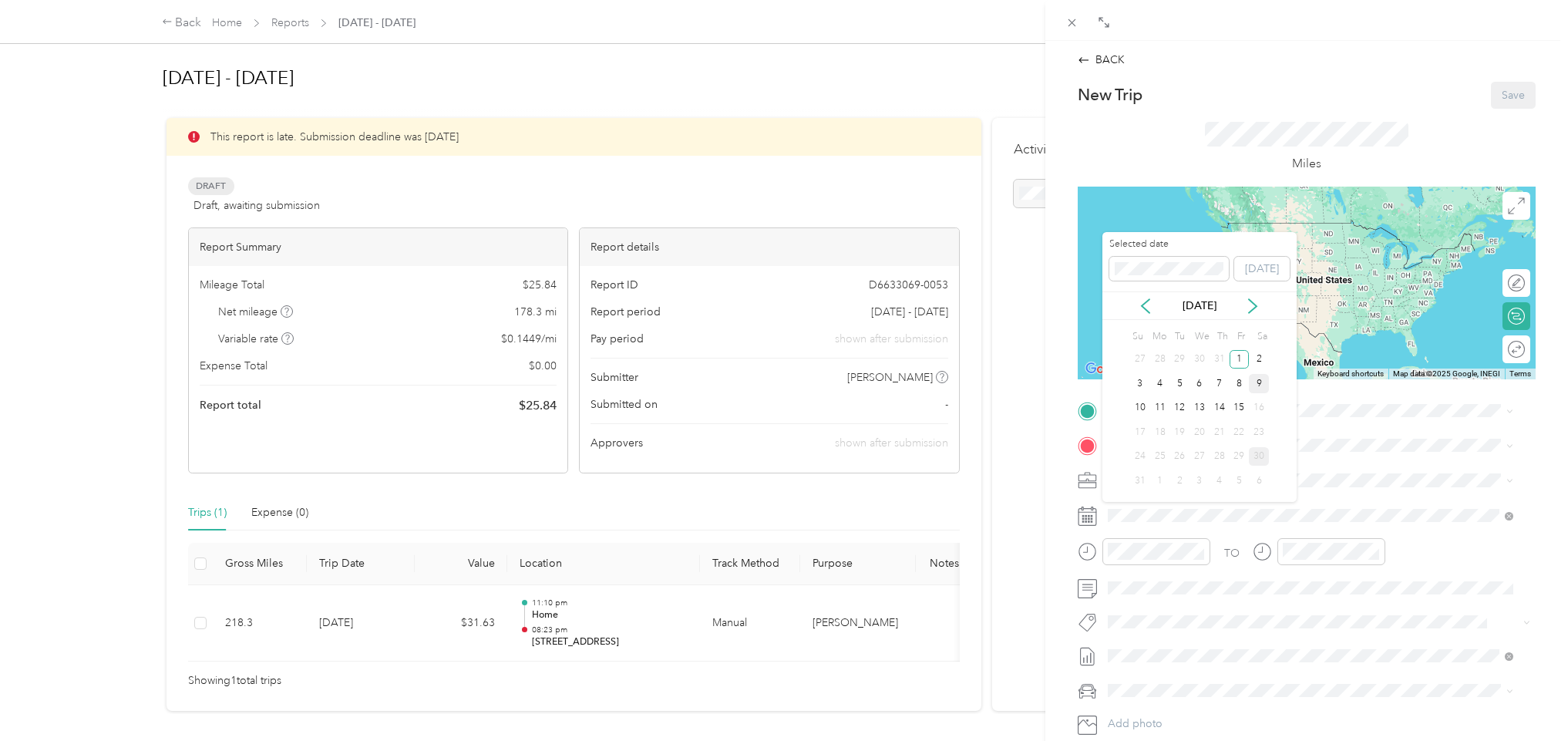
click at [1258, 382] on div "9" at bounding box center [1258, 384] width 20 height 20
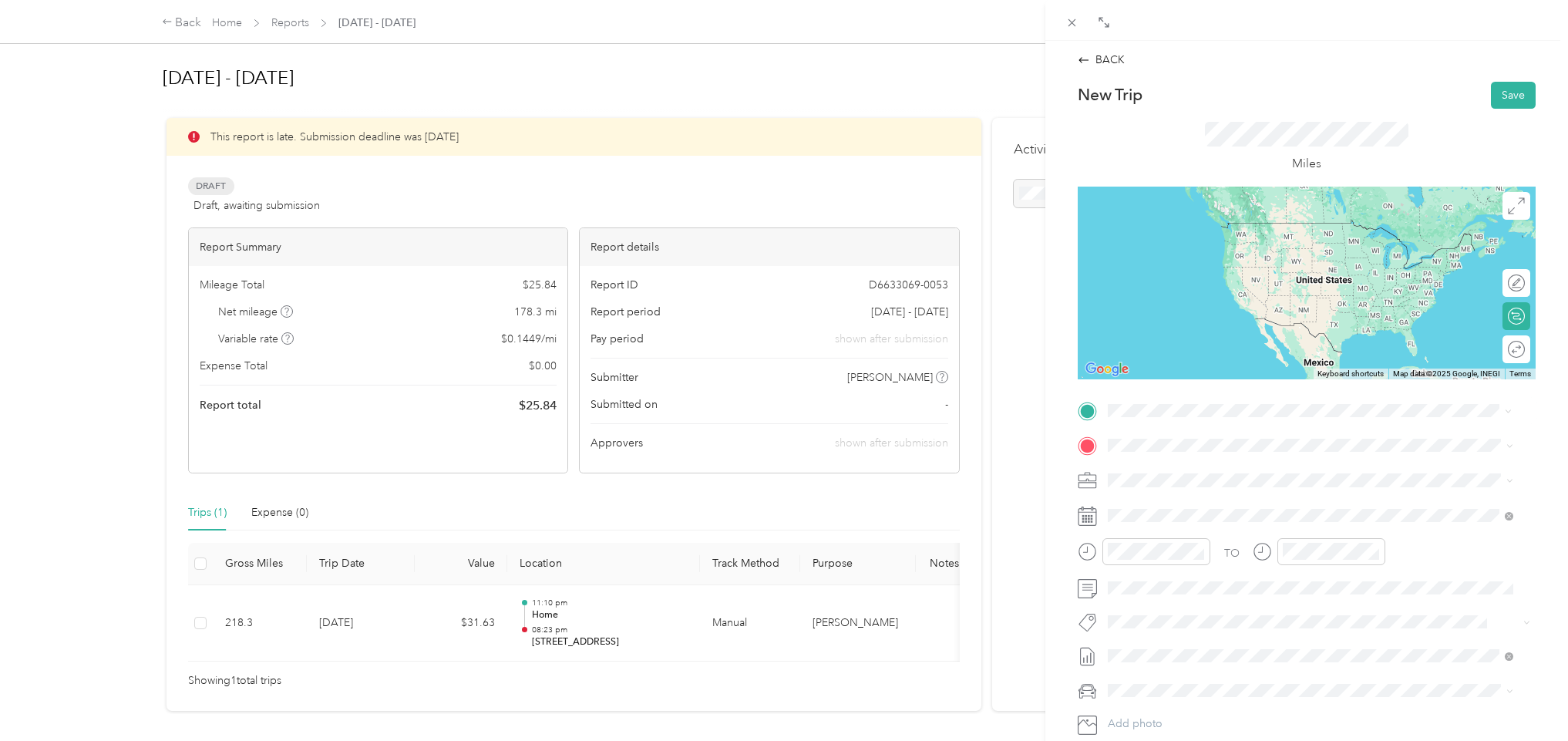
click at [1196, 472] on span "[STREET_ADDRESS][US_STATE]" at bounding box center [1214, 465] width 154 height 14
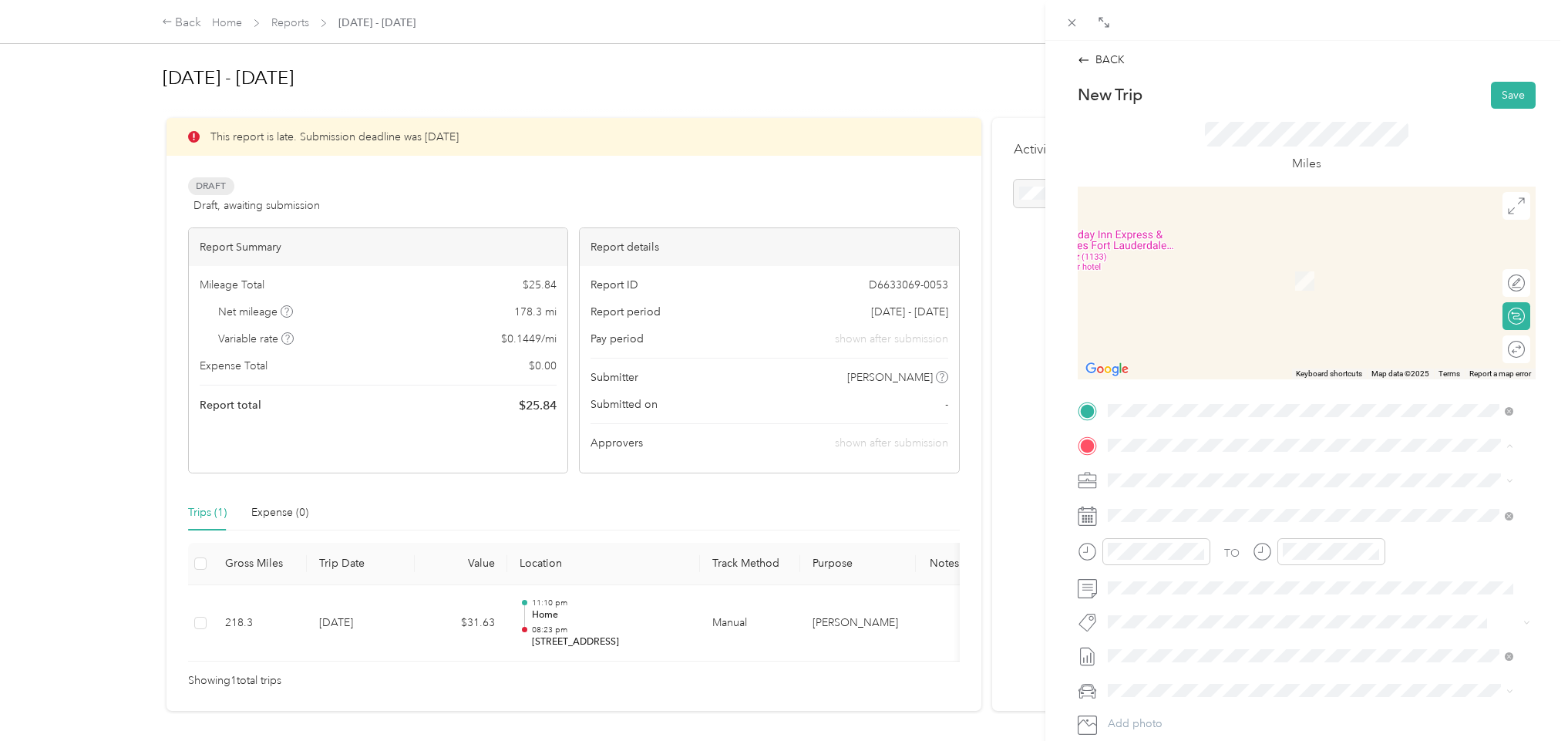
click at [1181, 521] on span "[PERSON_NAME][STREET_ADDRESS][US_STATE]" at bounding box center [1256, 524] width 240 height 13
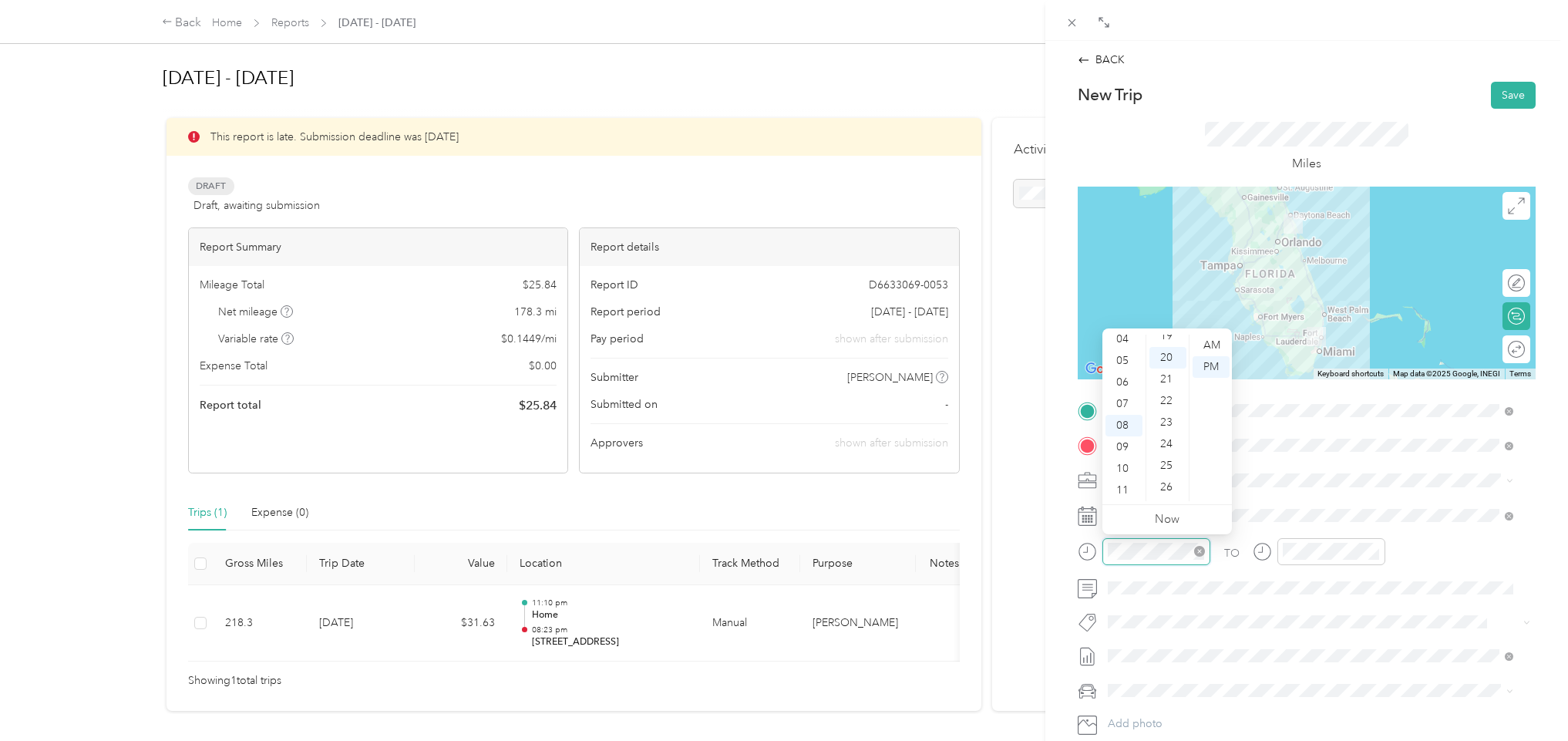
scroll to position [431, 0]
click at [1205, 340] on div "AM" at bounding box center [1211, 345] width 37 height 22
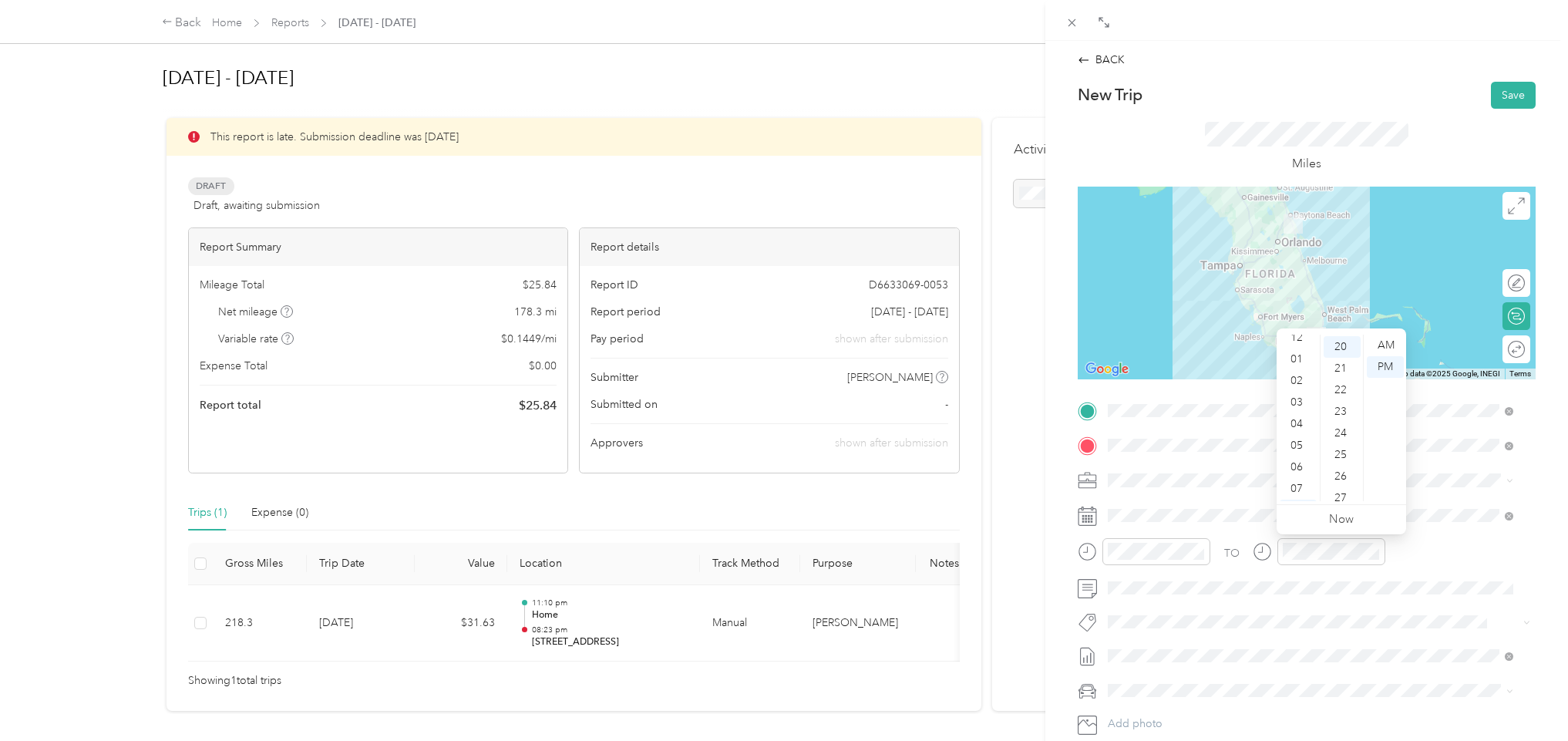
scroll to position [0, 0]
click at [1297, 342] on div "12" at bounding box center [1297, 345] width 37 height 22
drag, startPoint x: 1344, startPoint y: 498, endPoint x: 1399, endPoint y: 375, distance: 134.7
click at [1399, 375] on div "12 01 02 03 04 05 06 07 08 09 10 11 00 01 02 03 04 05 06 07 08 09 10 11 12 13 1…" at bounding box center [1341, 418] width 130 height 173
click at [1383, 367] on div "PM" at bounding box center [1385, 367] width 37 height 22
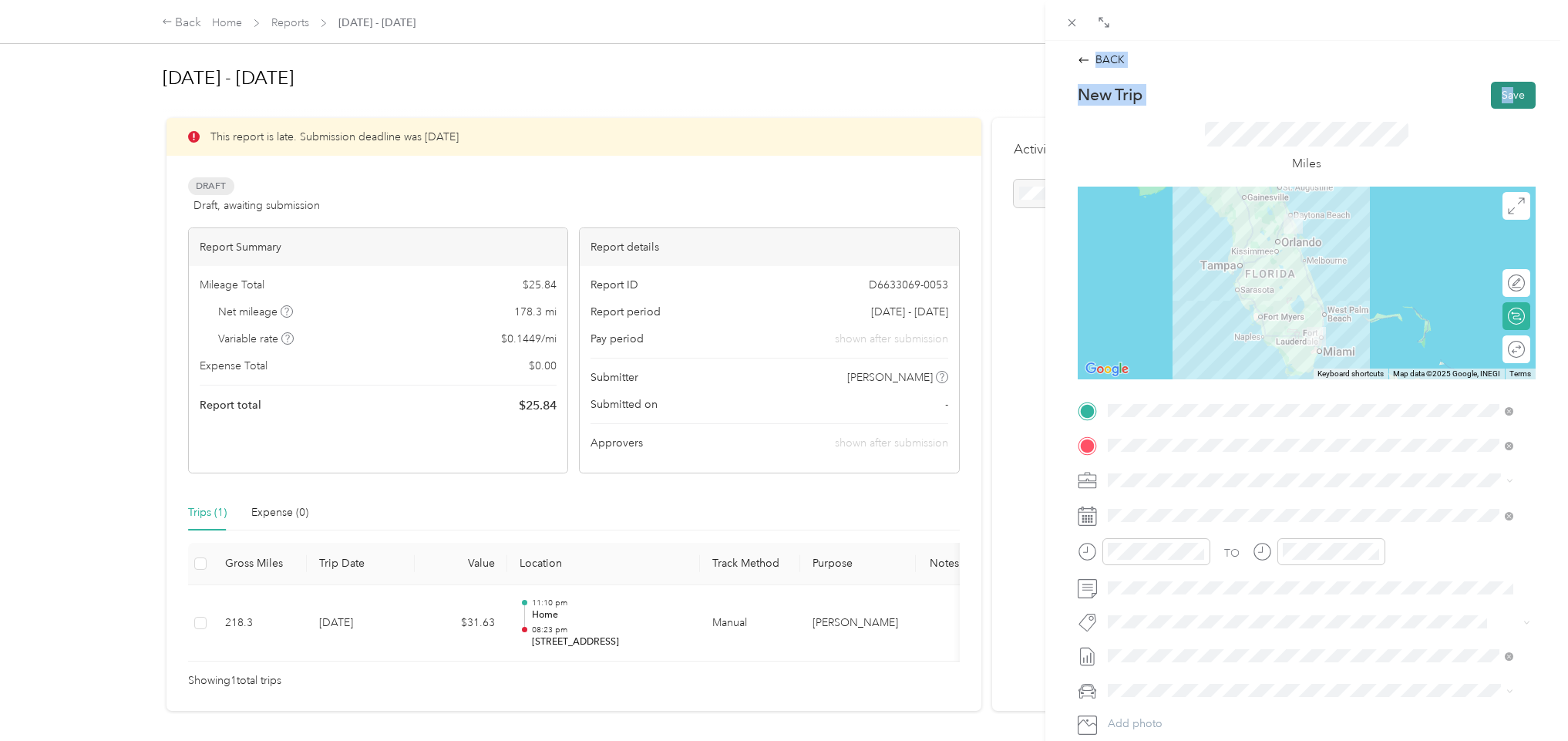
drag, startPoint x: 1409, startPoint y: 39, endPoint x: 1494, endPoint y: 88, distance: 98.1
click at [1494, 88] on div "BACK New Trip Save This trip cannot be edited because it is either under review…" at bounding box center [1307, 391] width 523 height 782
click at [1494, 88] on button "Save" at bounding box center [1513, 95] width 45 height 27
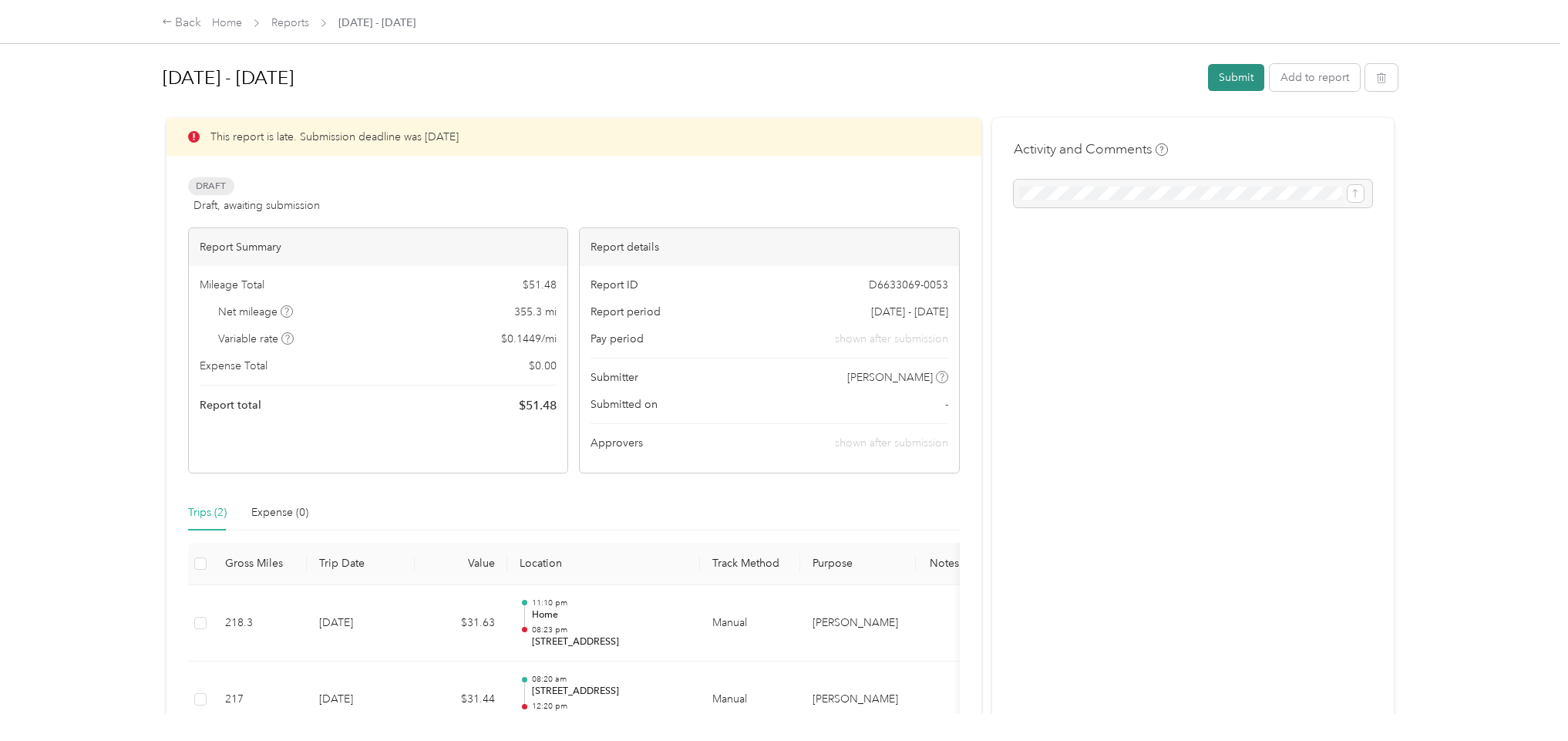
click at [1215, 76] on button "Submit" at bounding box center [1236, 77] width 56 height 27
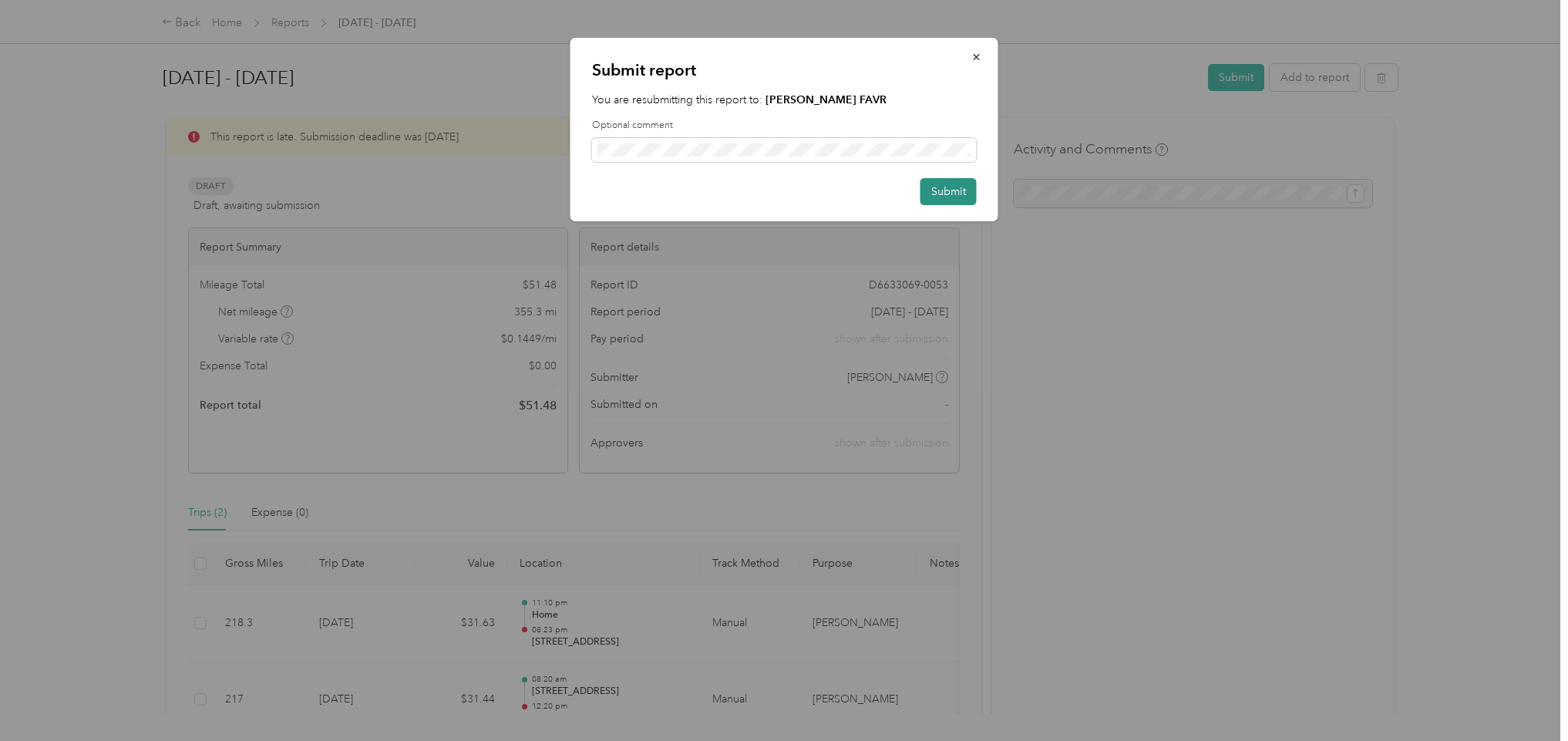
click at [951, 192] on button "Submit" at bounding box center [949, 191] width 56 height 27
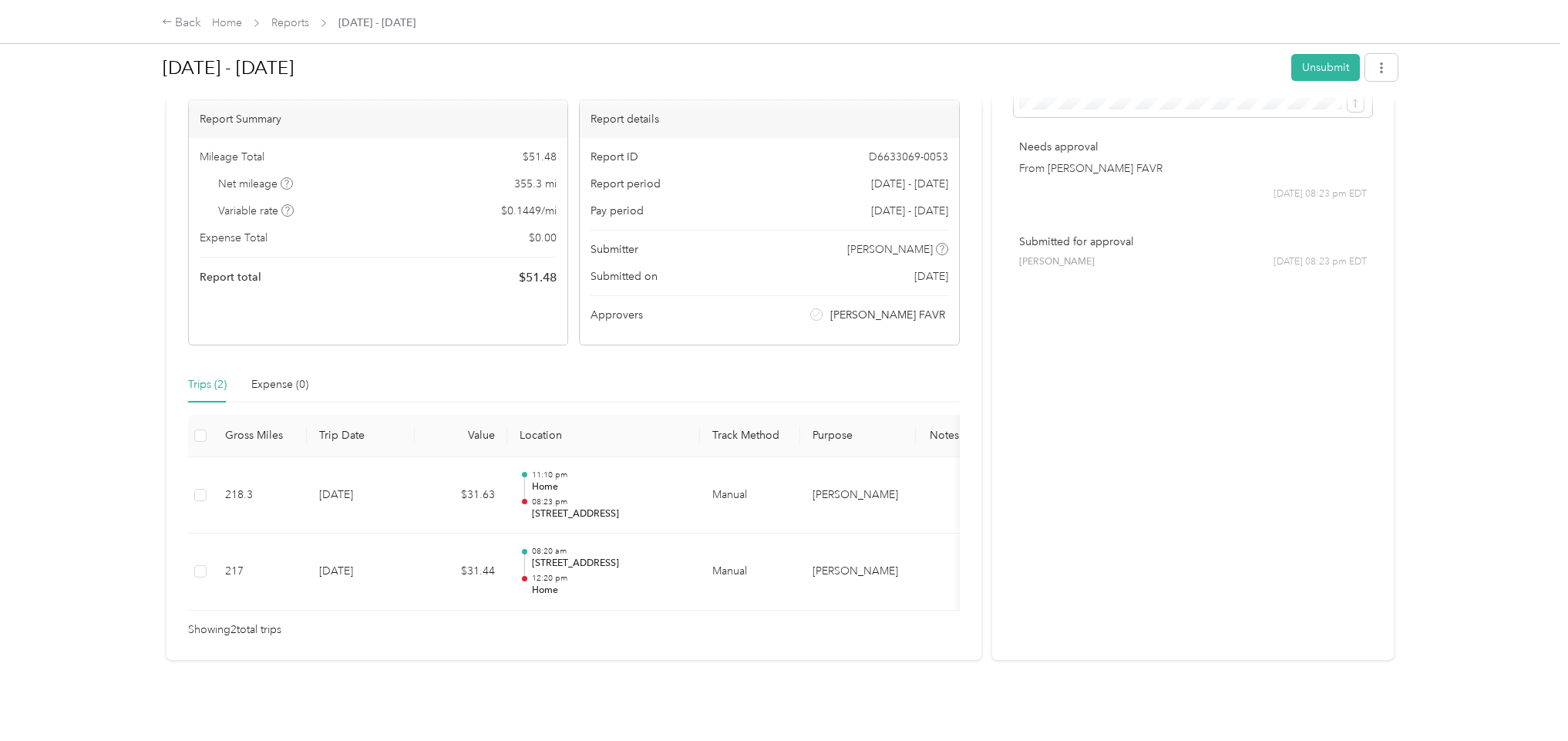
scroll to position [92, 0]
click at [84, 126] on div "Back Home Reports [DATE] - [DATE] [DATE] - [DATE] Unsubmit Needs Approval Needs…" at bounding box center [780, 370] width 1560 height 741
click at [174, 22] on div "Back" at bounding box center [181, 24] width 40 height 19
